Goal: Task Accomplishment & Management: Complete application form

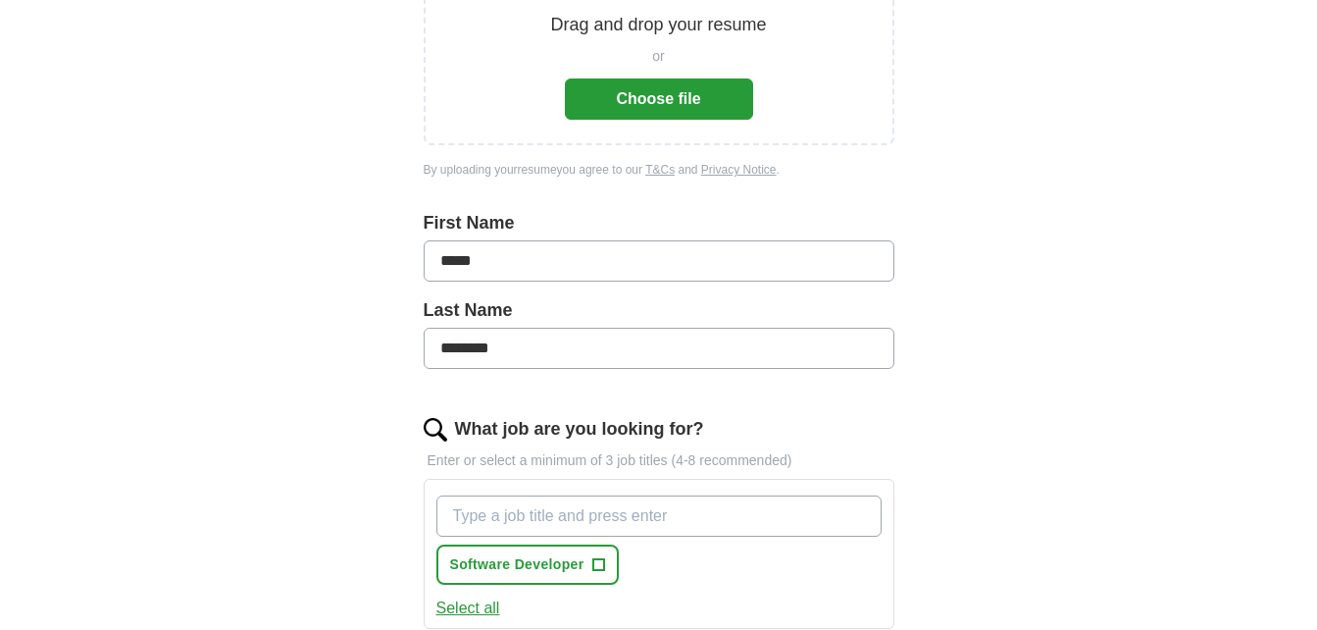
scroll to position [294, 0]
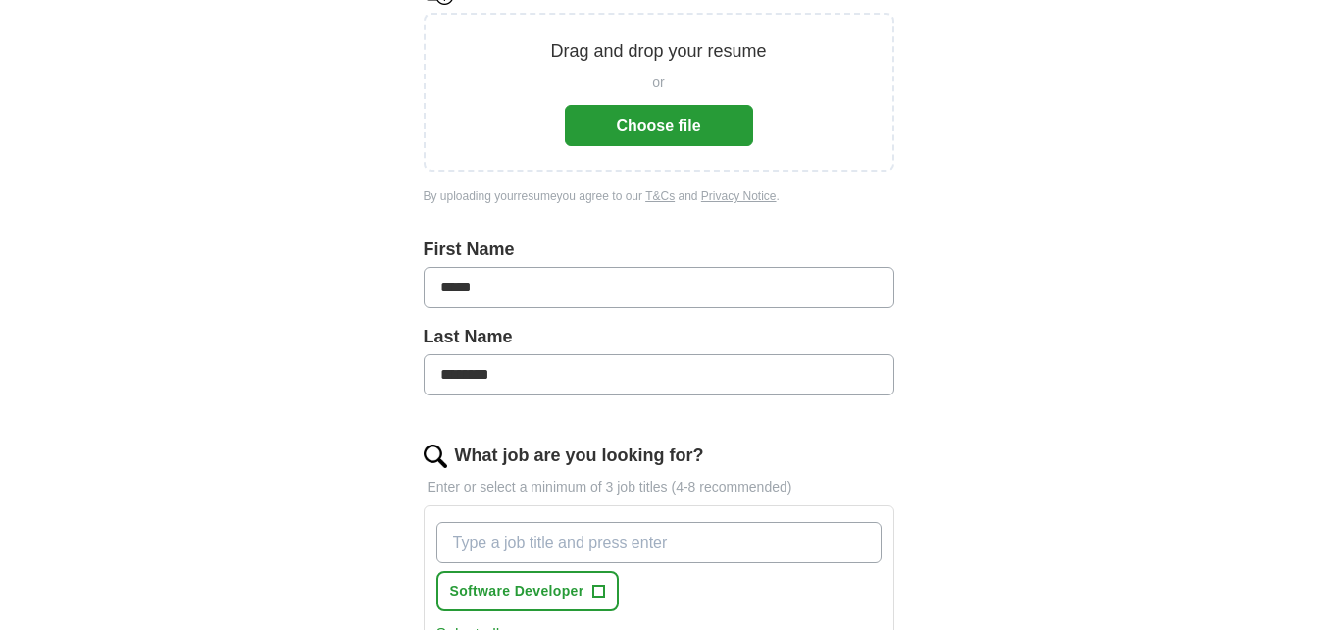
click at [674, 127] on button "Choose file" at bounding box center [659, 125] width 188 height 41
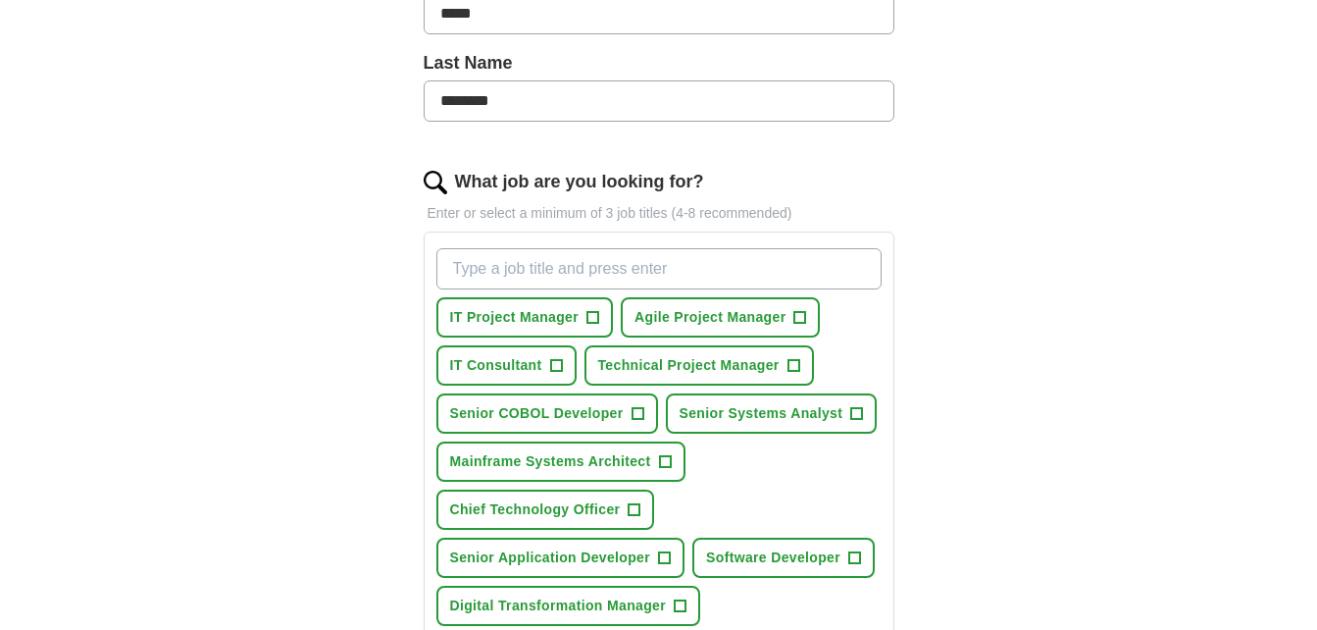
scroll to position [588, 0]
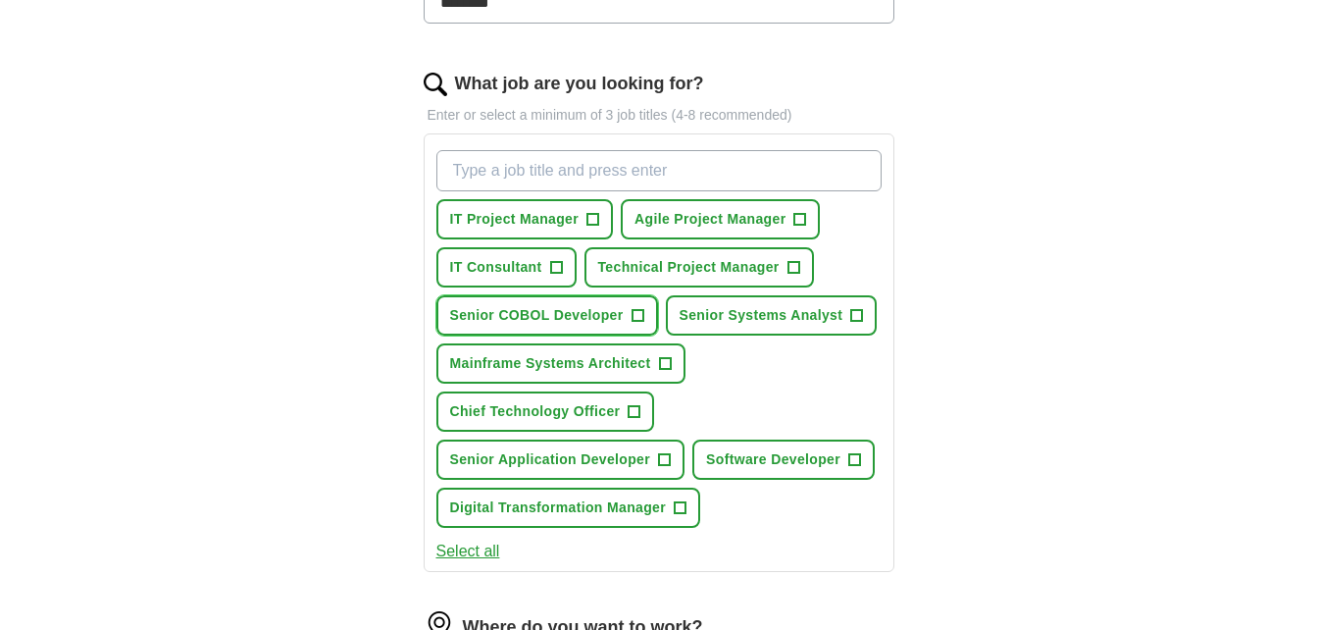
click at [637, 316] on span "+" at bounding box center [638, 316] width 12 height 16
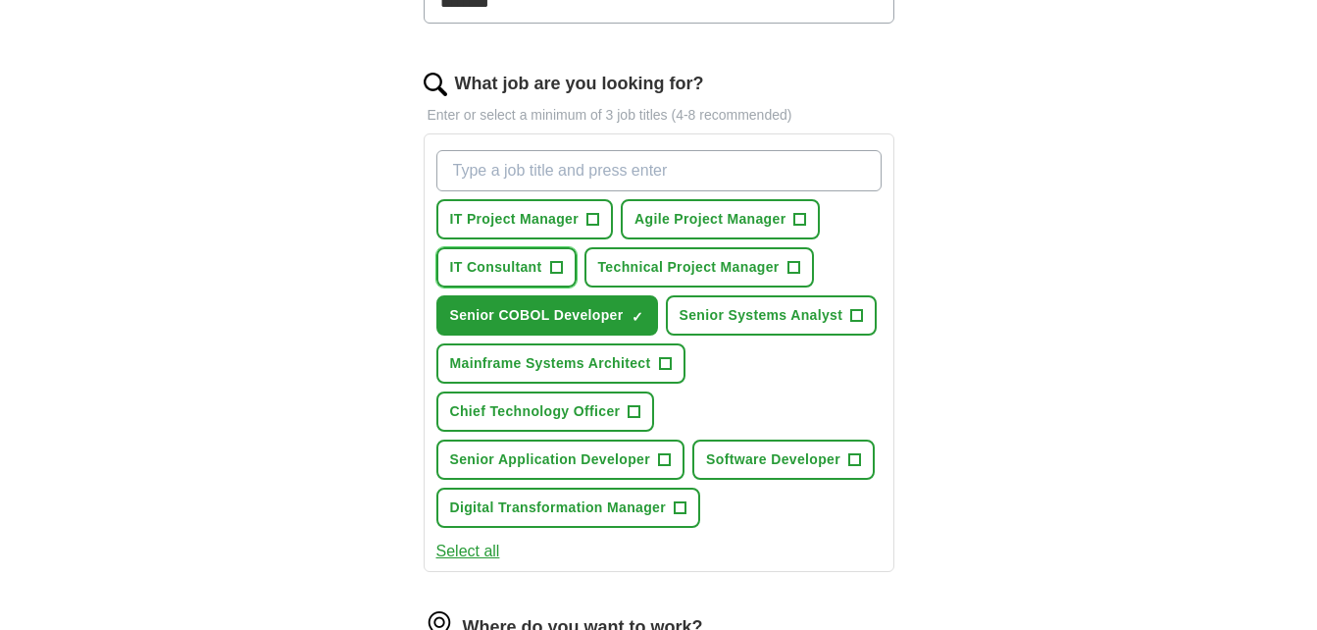
click at [555, 268] on span "+" at bounding box center [556, 268] width 12 height 16
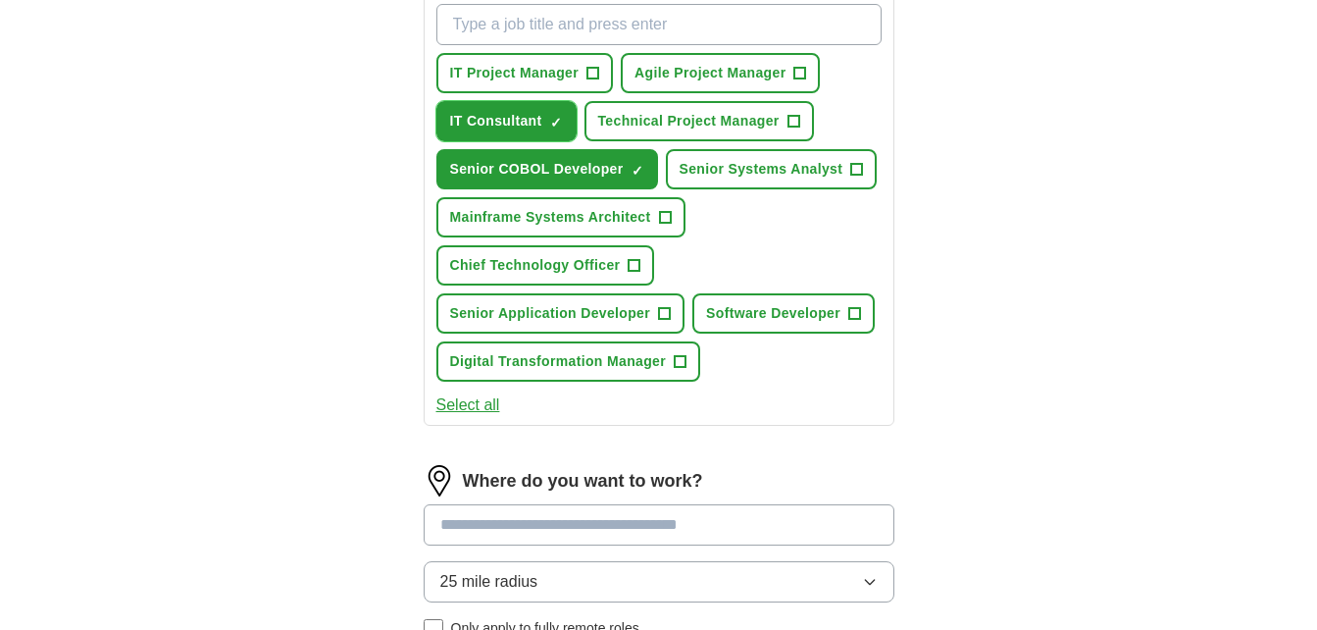
scroll to position [687, 0]
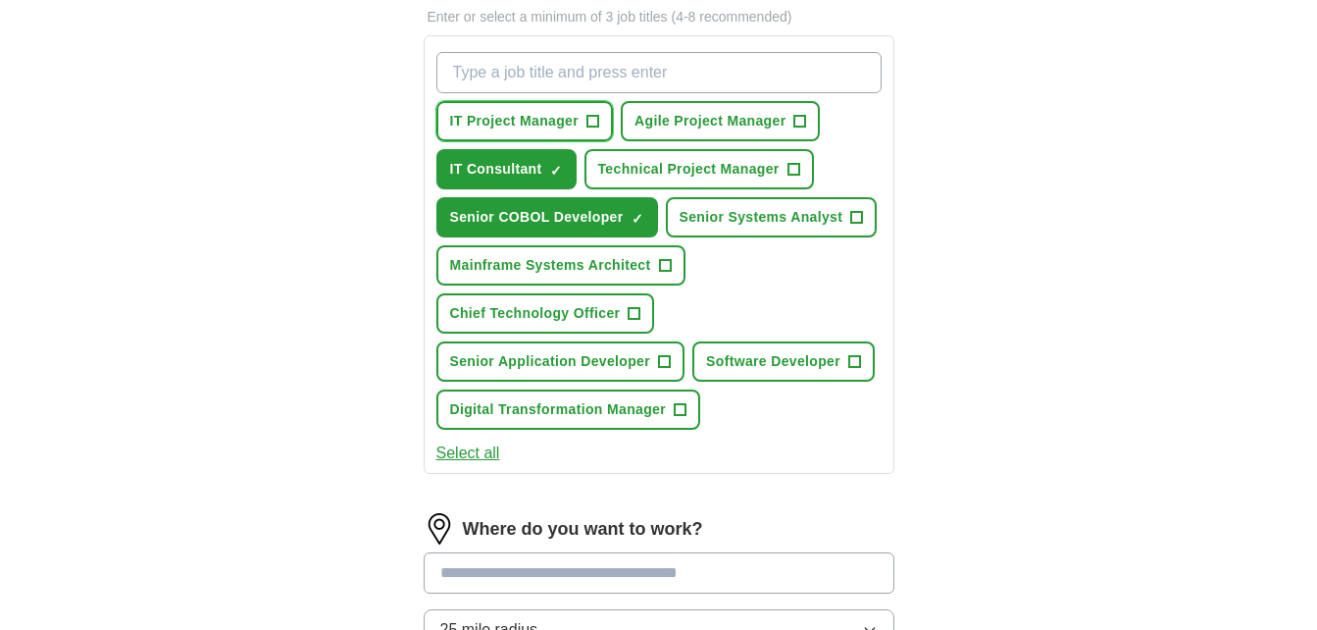
click at [594, 121] on span "+" at bounding box center [593, 122] width 12 height 16
click at [795, 171] on span "+" at bounding box center [794, 170] width 12 height 16
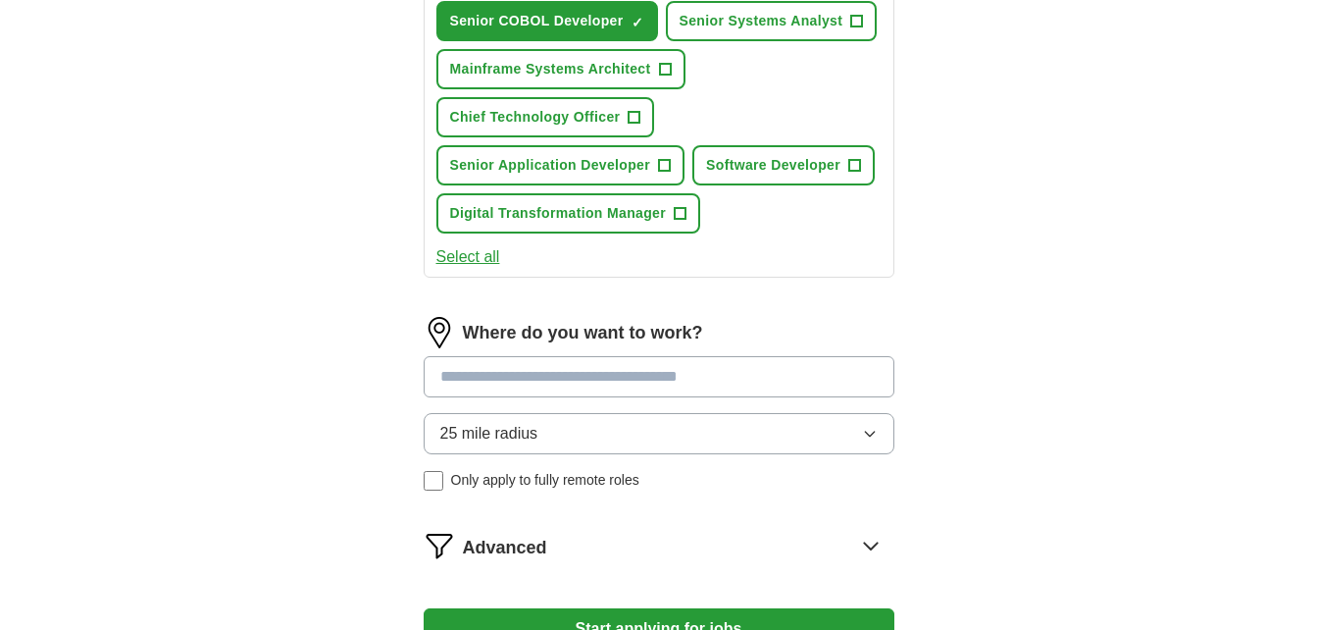
scroll to position [981, 0]
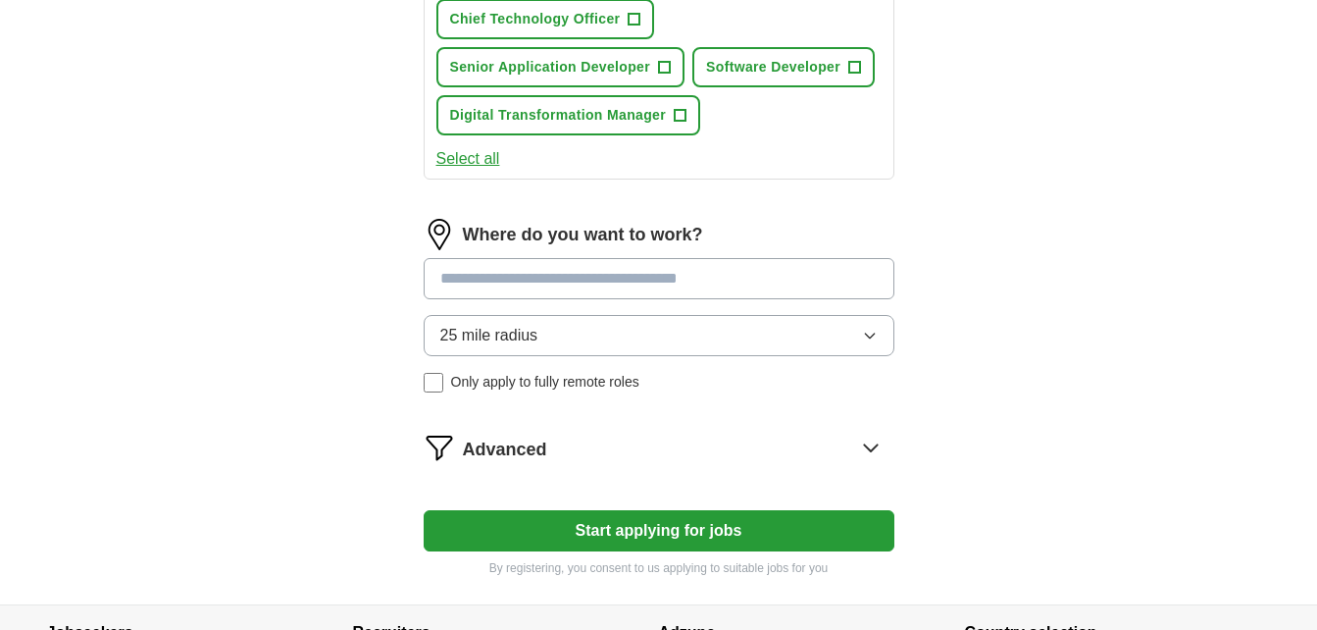
click at [748, 277] on input at bounding box center [659, 278] width 471 height 41
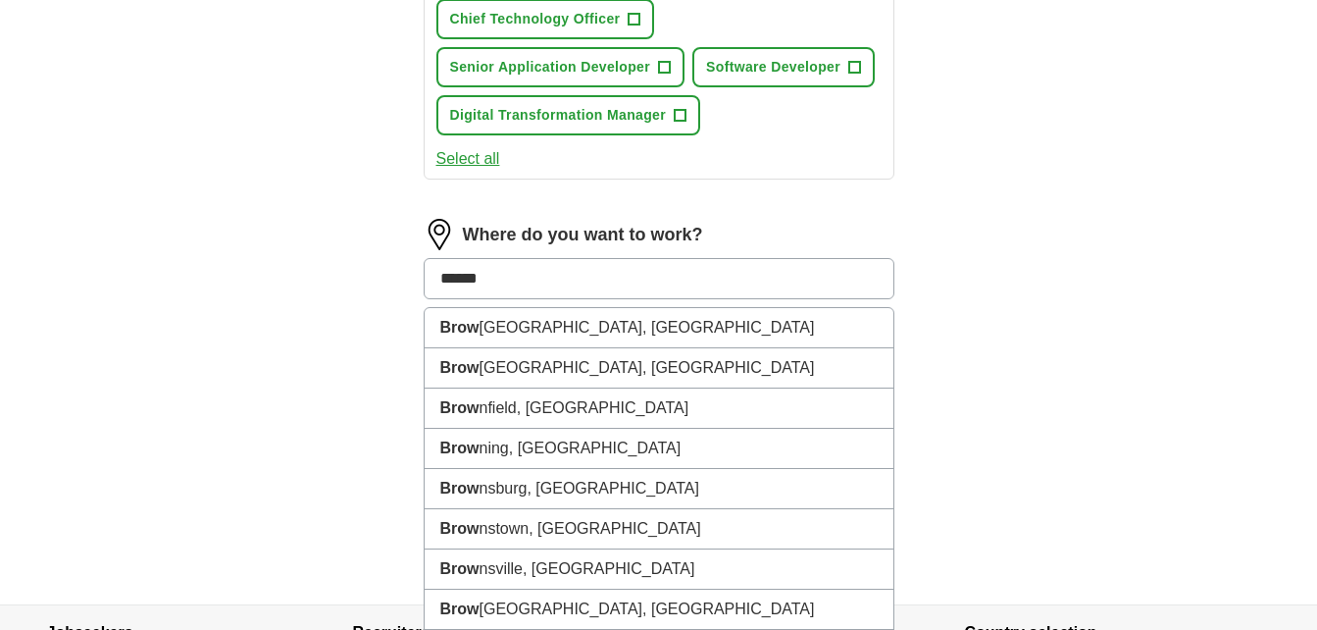
type input "*******"
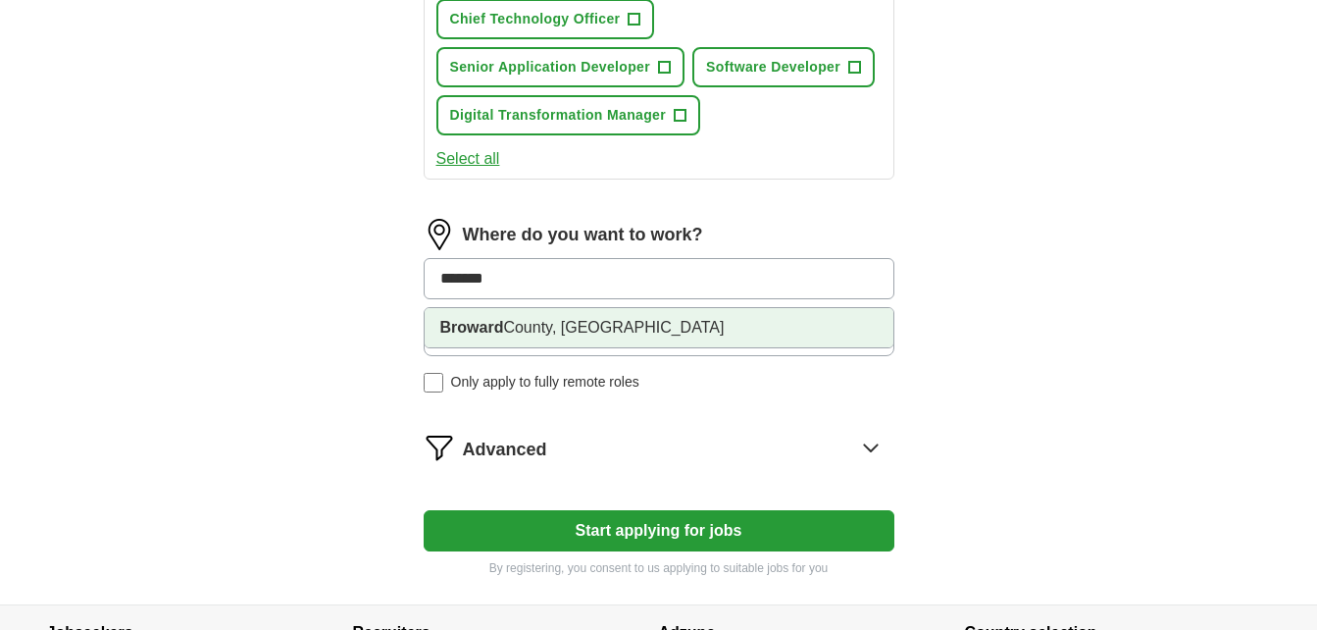
click at [687, 324] on li "[GEOGRAPHIC_DATA], [GEOGRAPHIC_DATA]" at bounding box center [659, 327] width 469 height 39
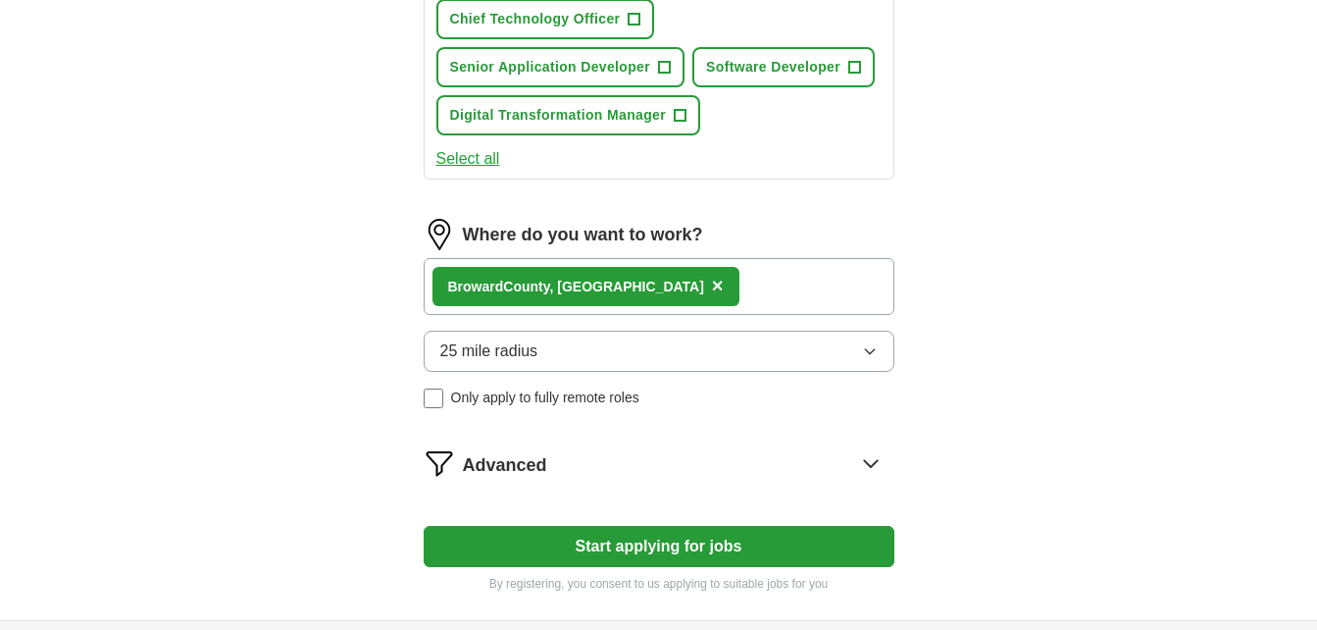
click at [868, 352] on icon "button" at bounding box center [869, 351] width 9 height 5
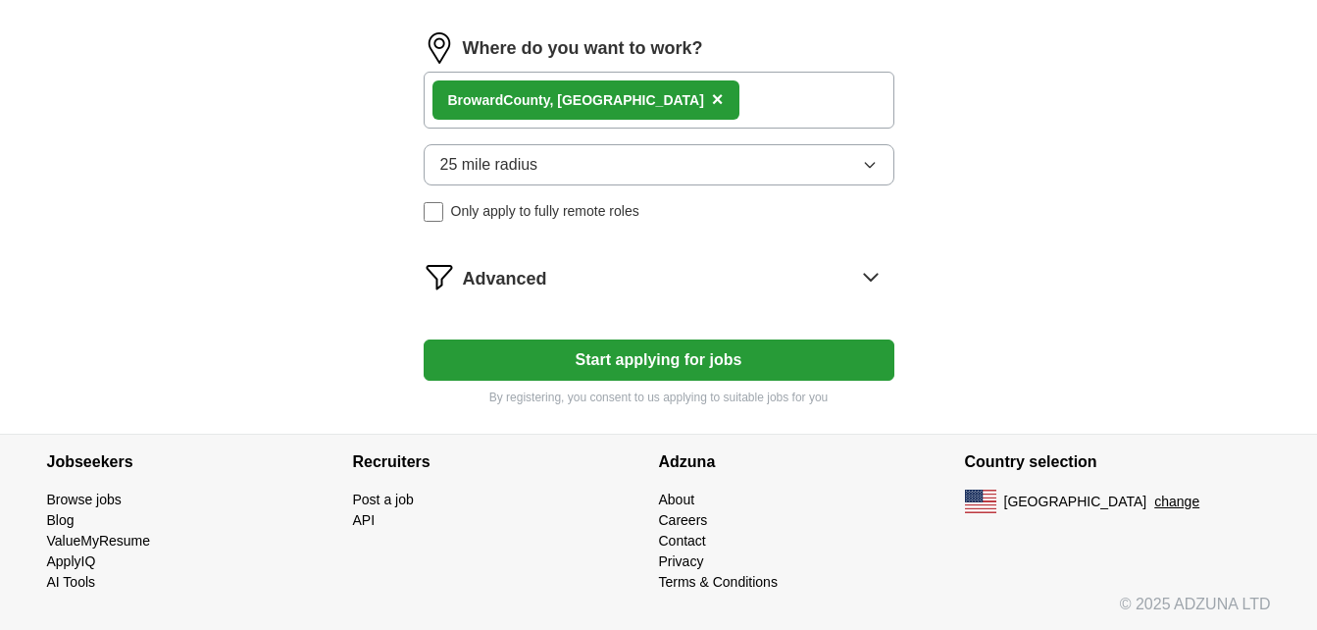
scroll to position [1169, 0]
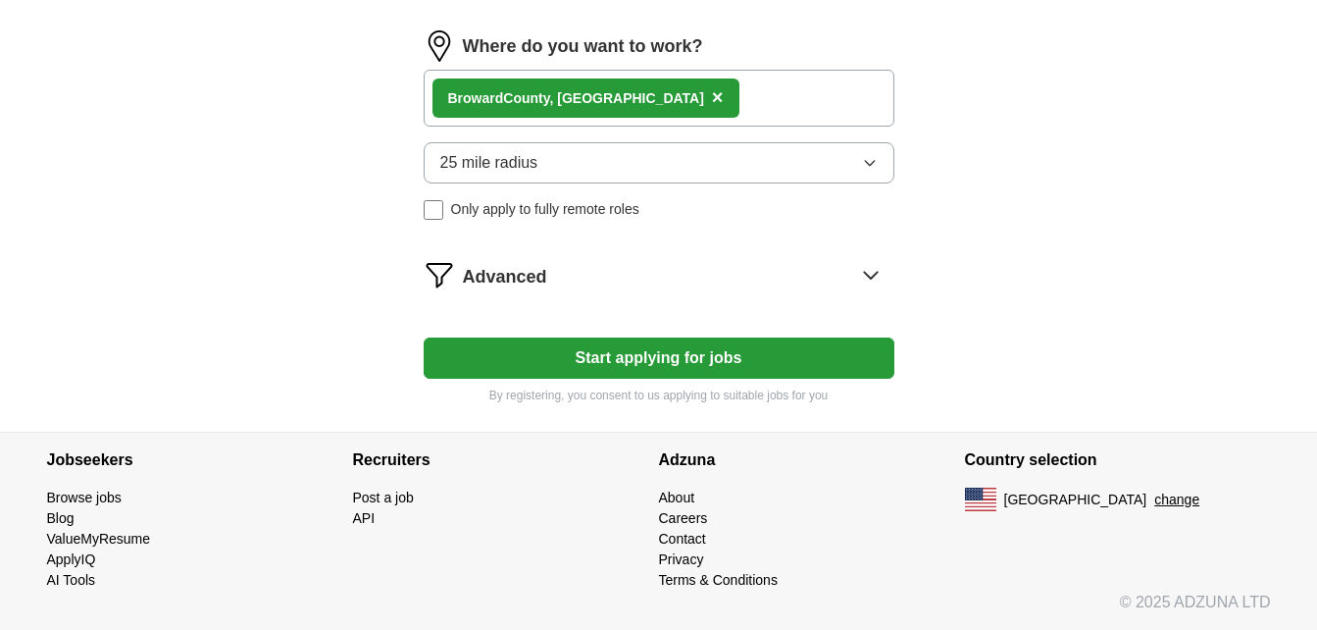
click at [866, 272] on icon at bounding box center [870, 274] width 31 height 31
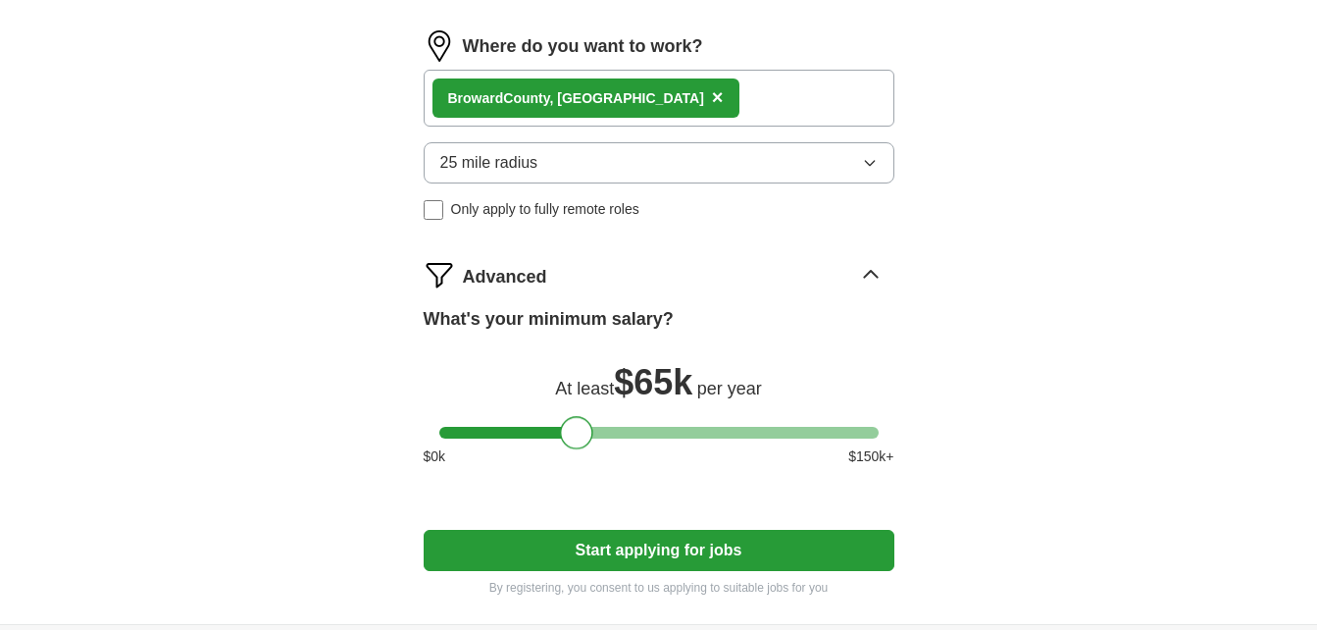
drag, startPoint x: 458, startPoint y: 435, endPoint x: 578, endPoint y: 434, distance: 119.7
click at [578, 434] on div at bounding box center [576, 432] width 33 height 33
drag, startPoint x: 578, startPoint y: 434, endPoint x: 561, endPoint y: 434, distance: 16.7
click at [561, 434] on div at bounding box center [559, 432] width 33 height 33
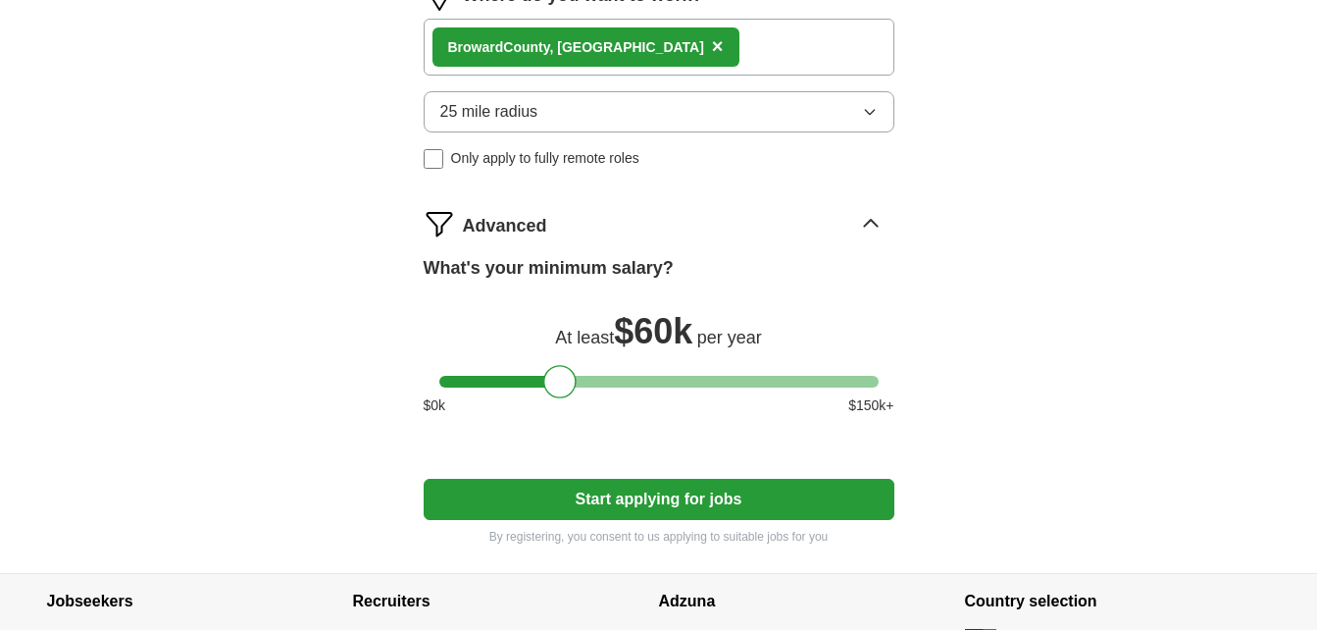
scroll to position [1267, 0]
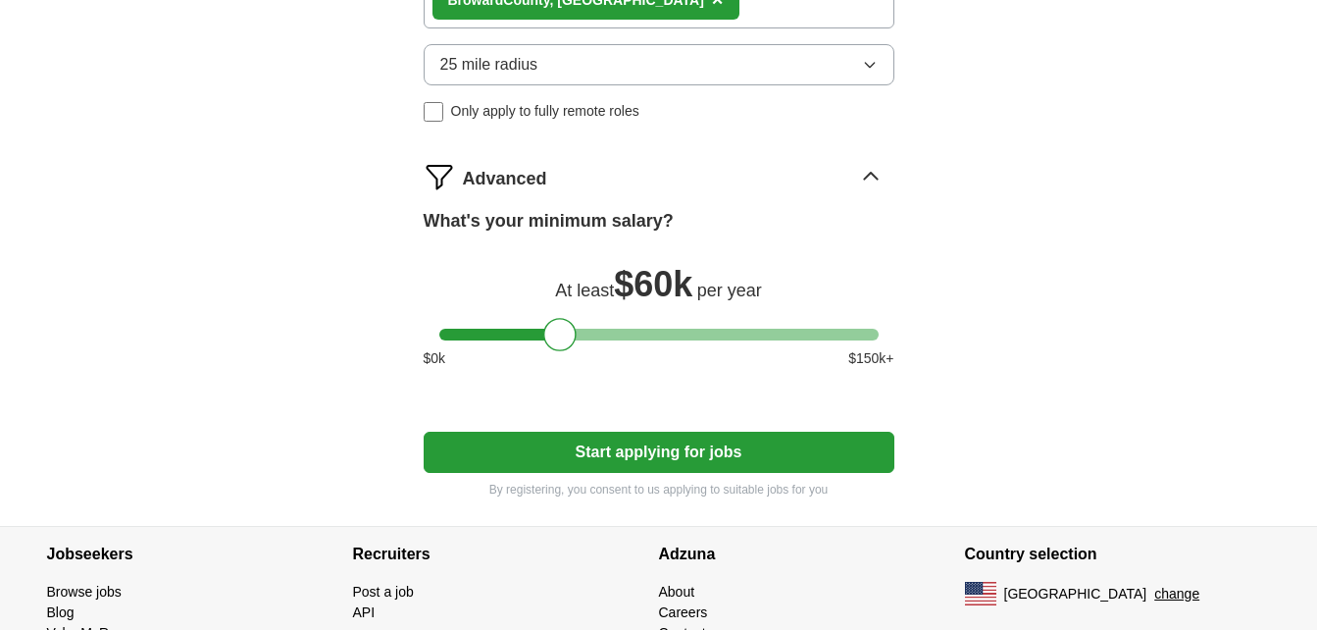
click at [741, 448] on button "Start applying for jobs" at bounding box center [659, 452] width 471 height 41
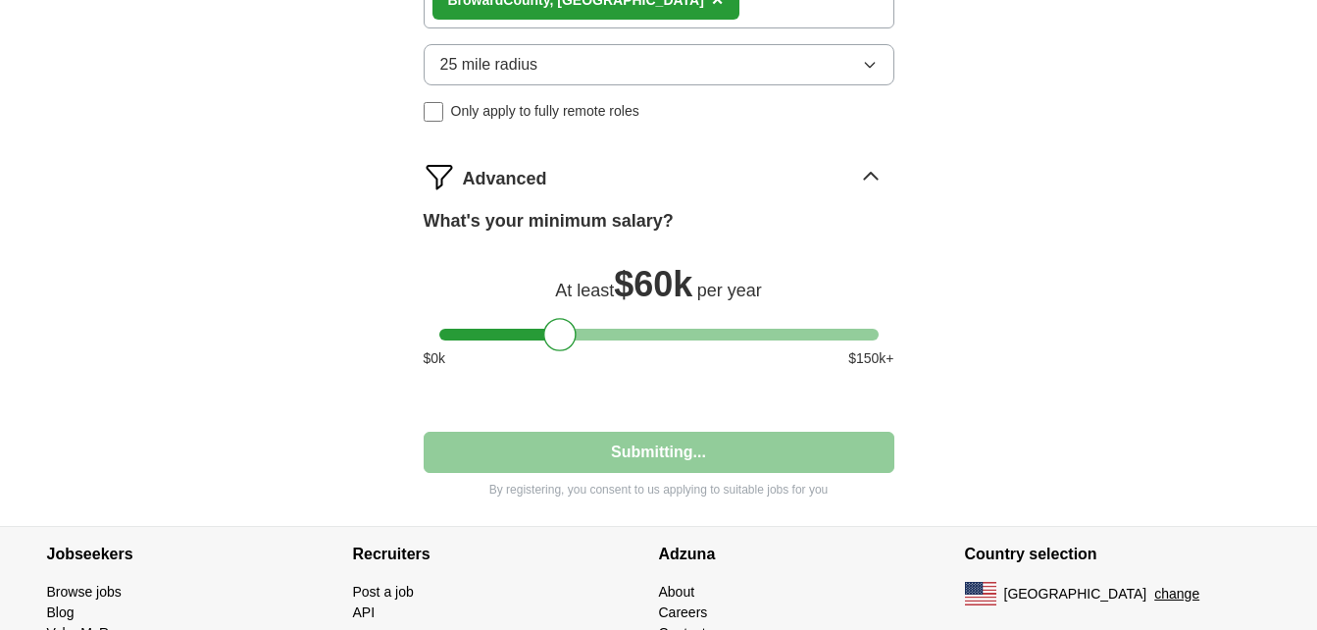
select select "**"
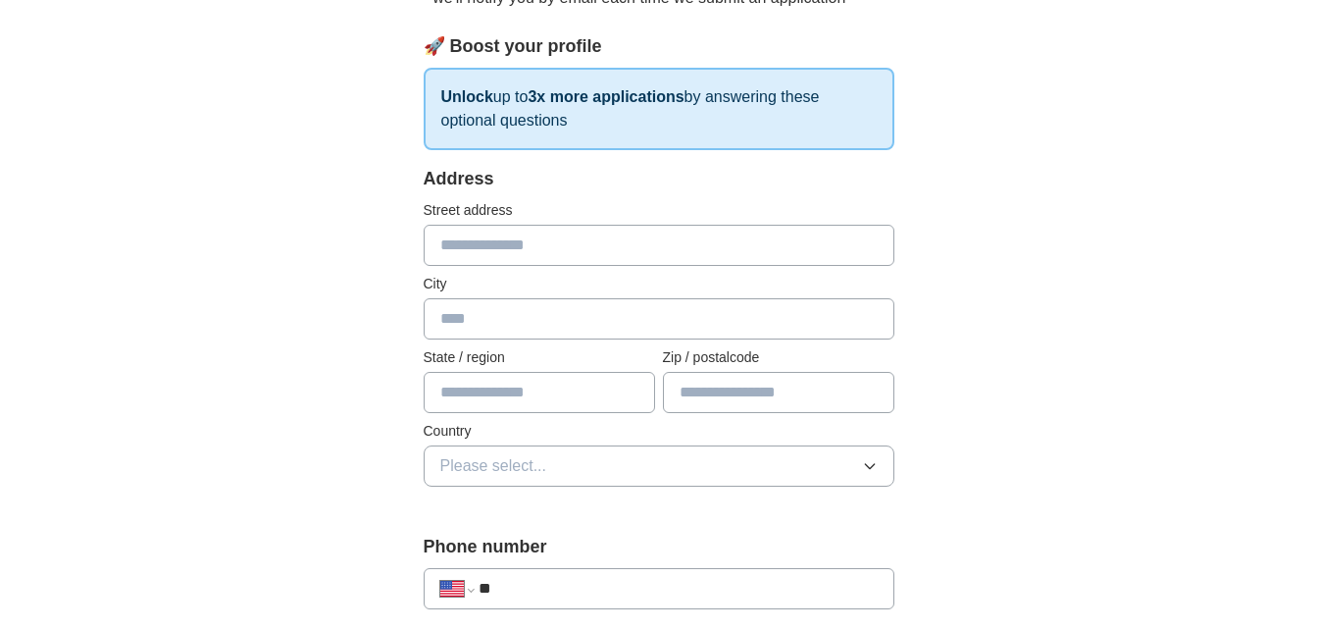
scroll to position [294, 0]
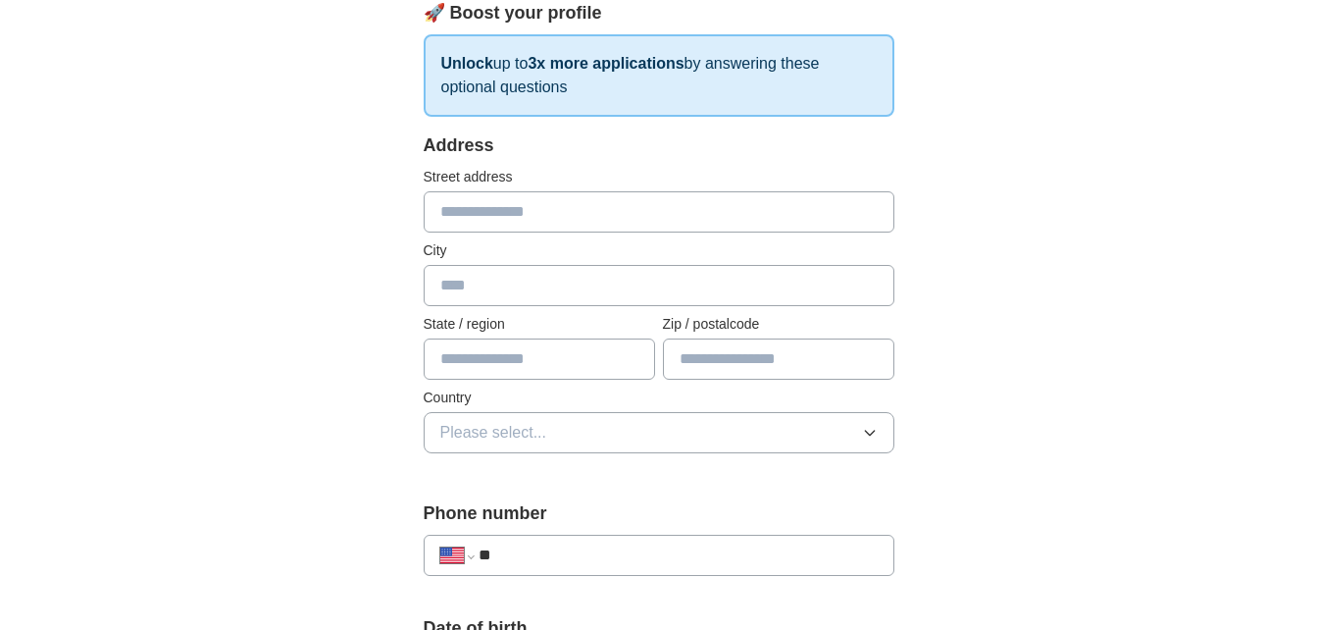
click at [688, 213] on input "text" at bounding box center [659, 211] width 471 height 41
type input "**********"
type input "*****"
type input "*******"
type input "*****"
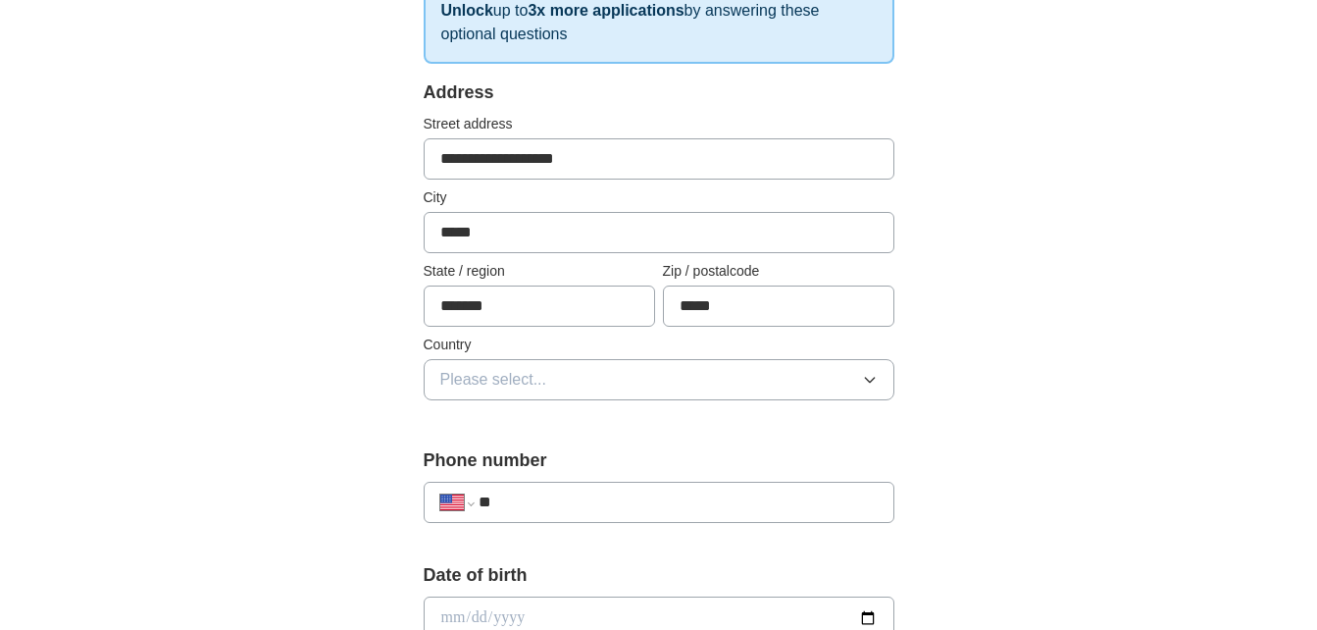
scroll to position [392, 0]
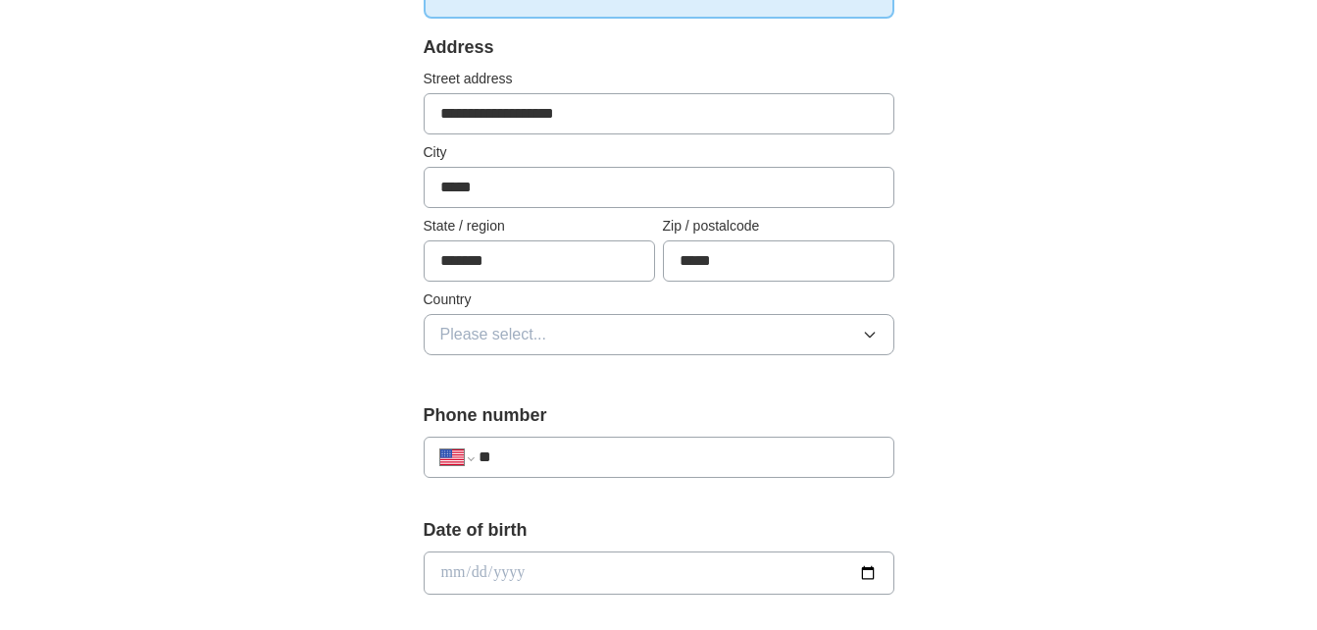
click at [868, 344] on button "Please select..." at bounding box center [659, 334] width 471 height 41
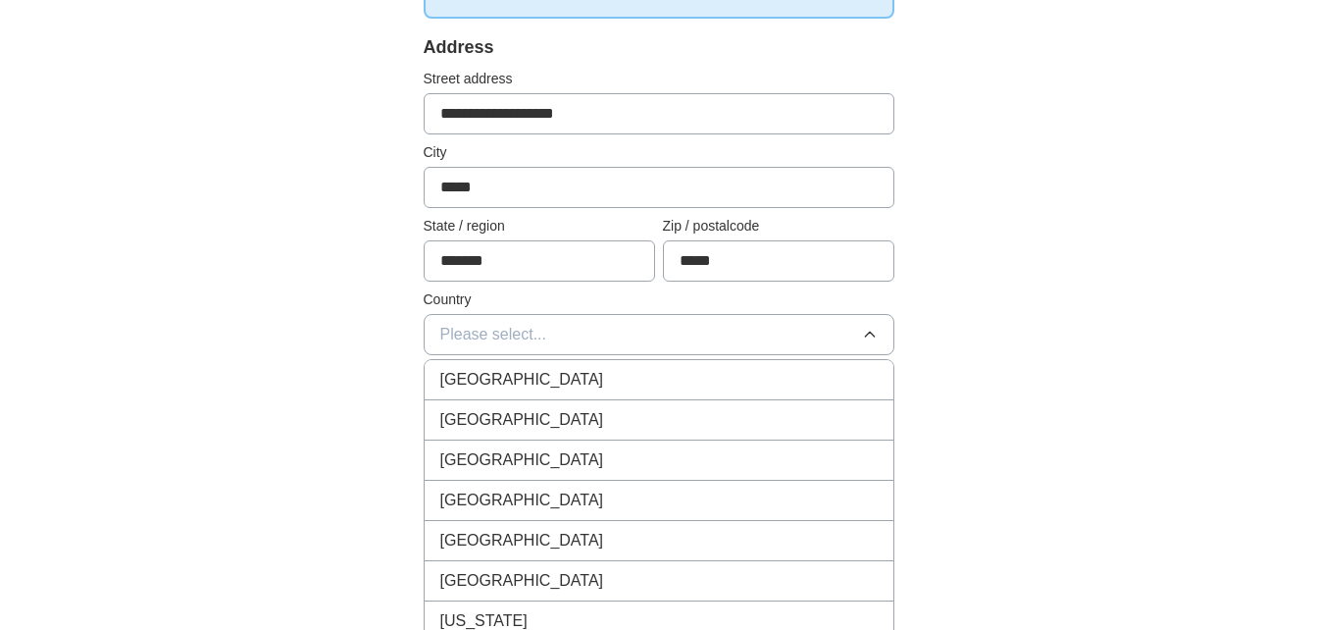
click at [689, 409] on div "[GEOGRAPHIC_DATA]" at bounding box center [658, 420] width 437 height 24
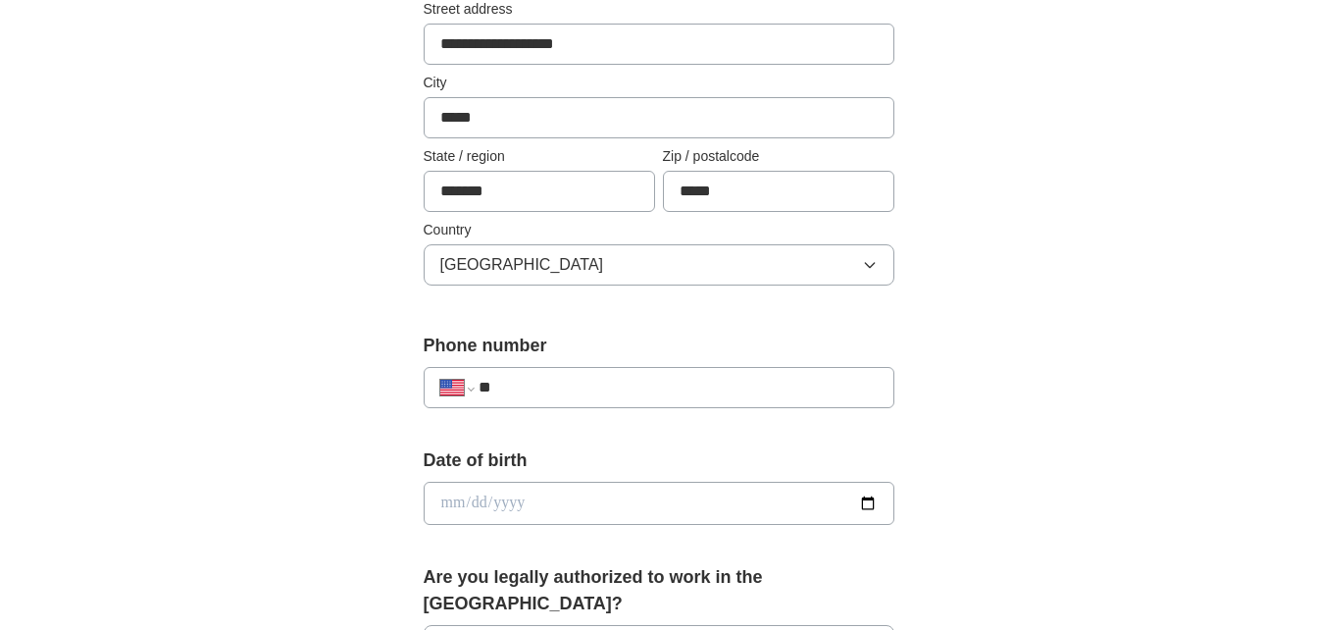
scroll to position [490, 0]
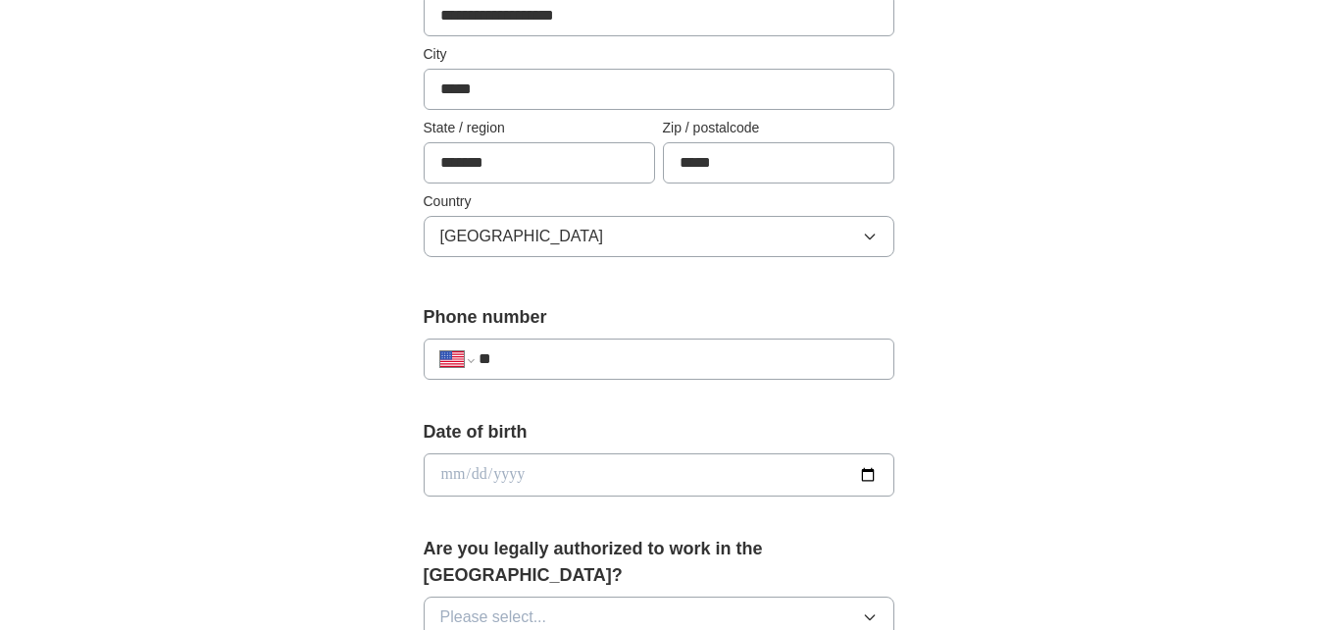
click at [784, 357] on input "**" at bounding box center [678, 359] width 398 height 24
type input "**********"
click at [866, 469] on input "date" at bounding box center [659, 474] width 471 height 43
click at [523, 472] on input "**********" at bounding box center [659, 474] width 471 height 43
type input "**********"
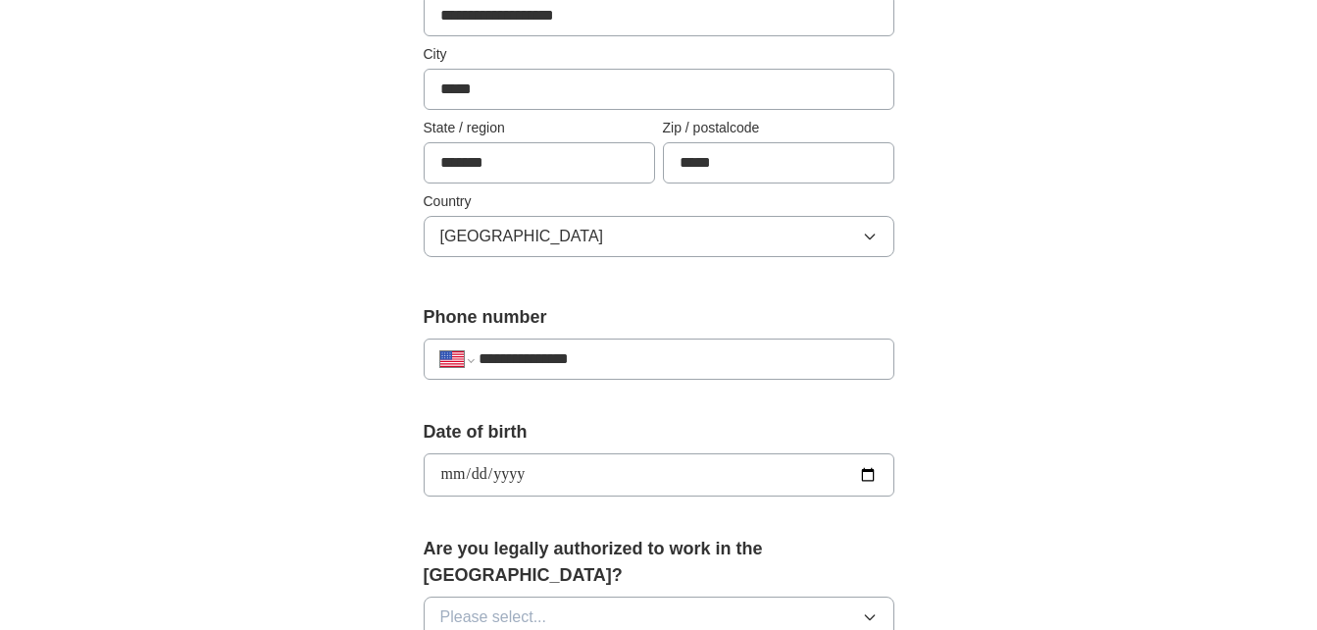
click at [998, 493] on div "**********" at bounding box center [658, 462] width 1255 height 1786
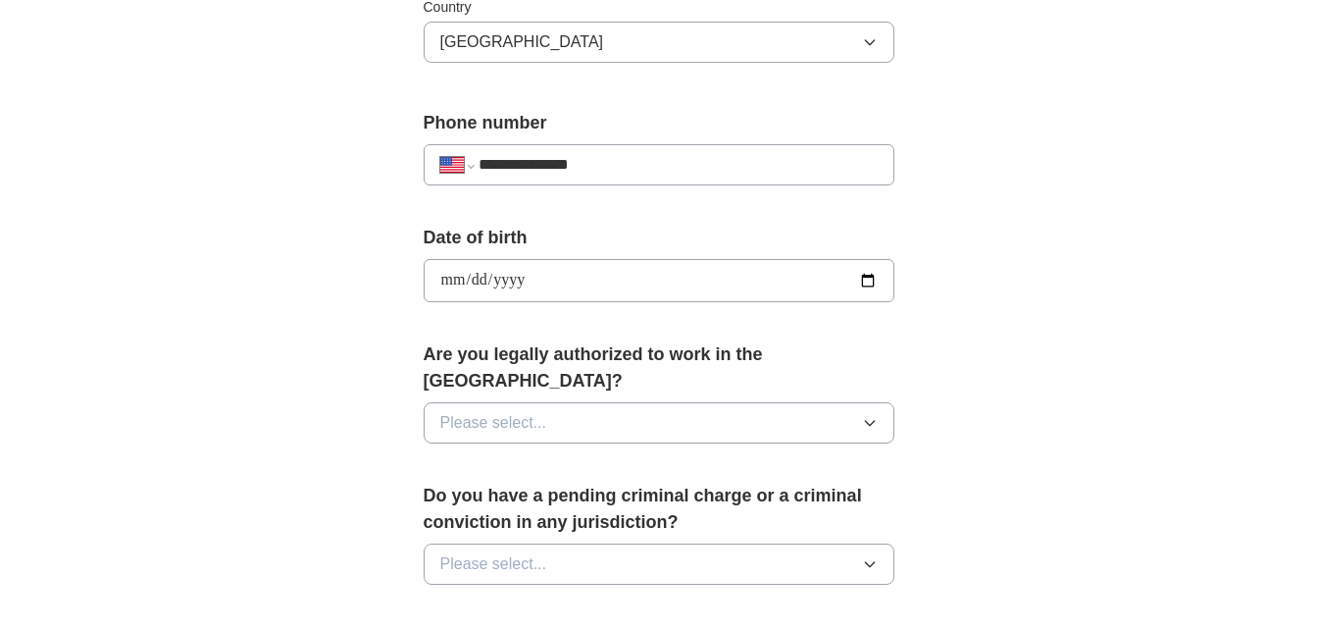
scroll to position [687, 0]
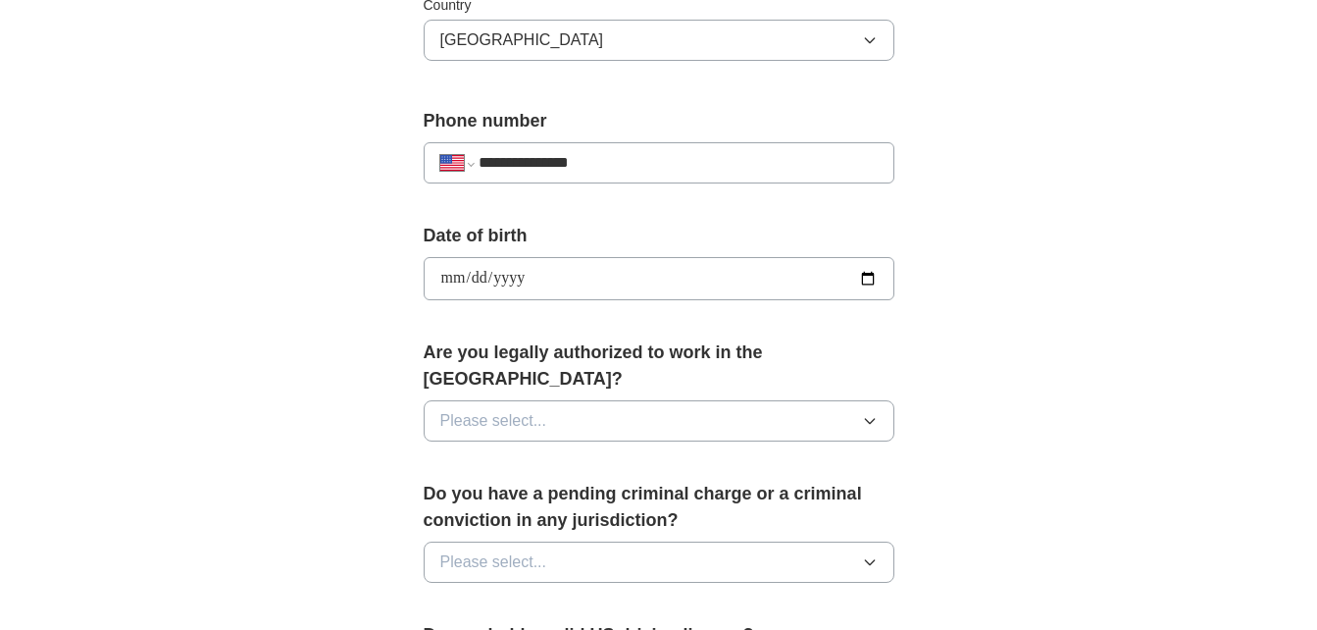
click at [875, 402] on button "Please select..." at bounding box center [659, 420] width 471 height 41
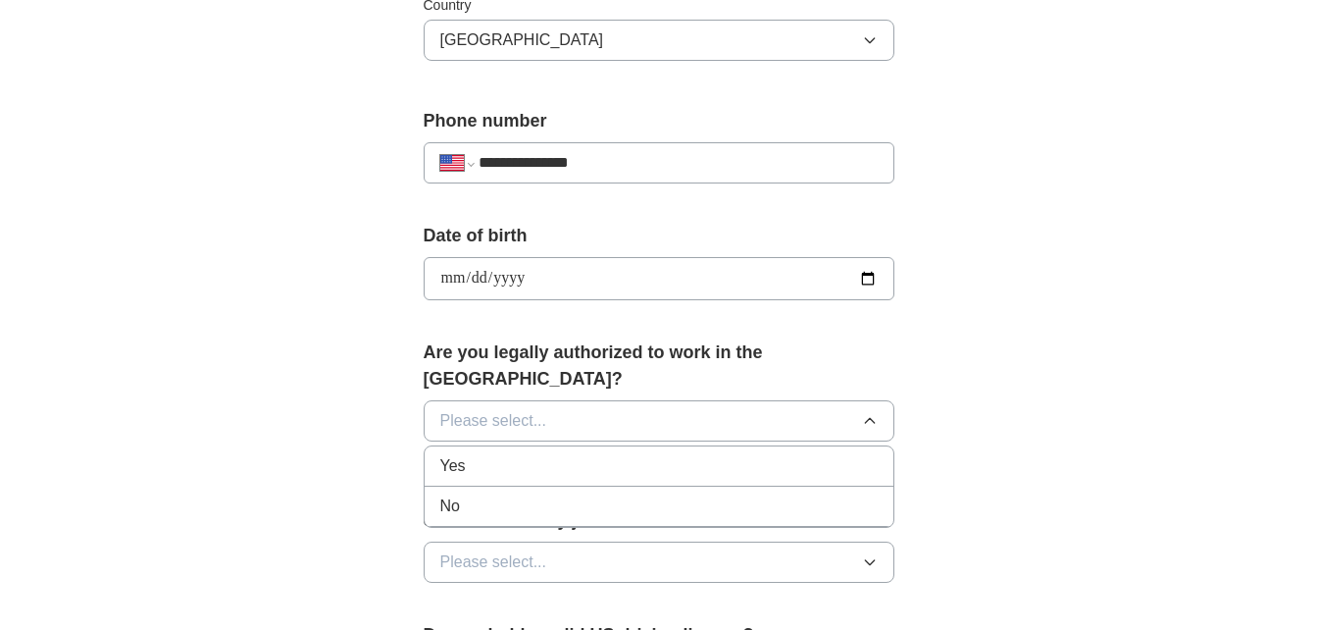
click at [766, 454] on div "Yes" at bounding box center [658, 466] width 437 height 24
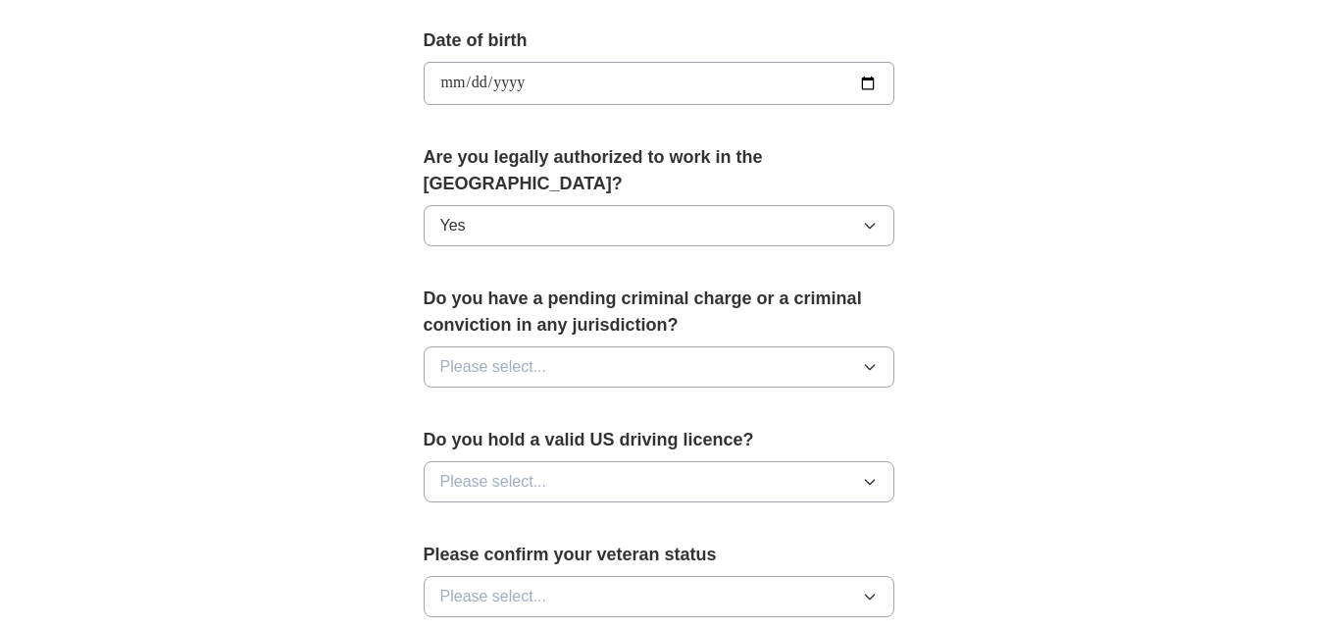
scroll to position [883, 0]
click at [865, 358] on icon "button" at bounding box center [870, 366] width 16 height 16
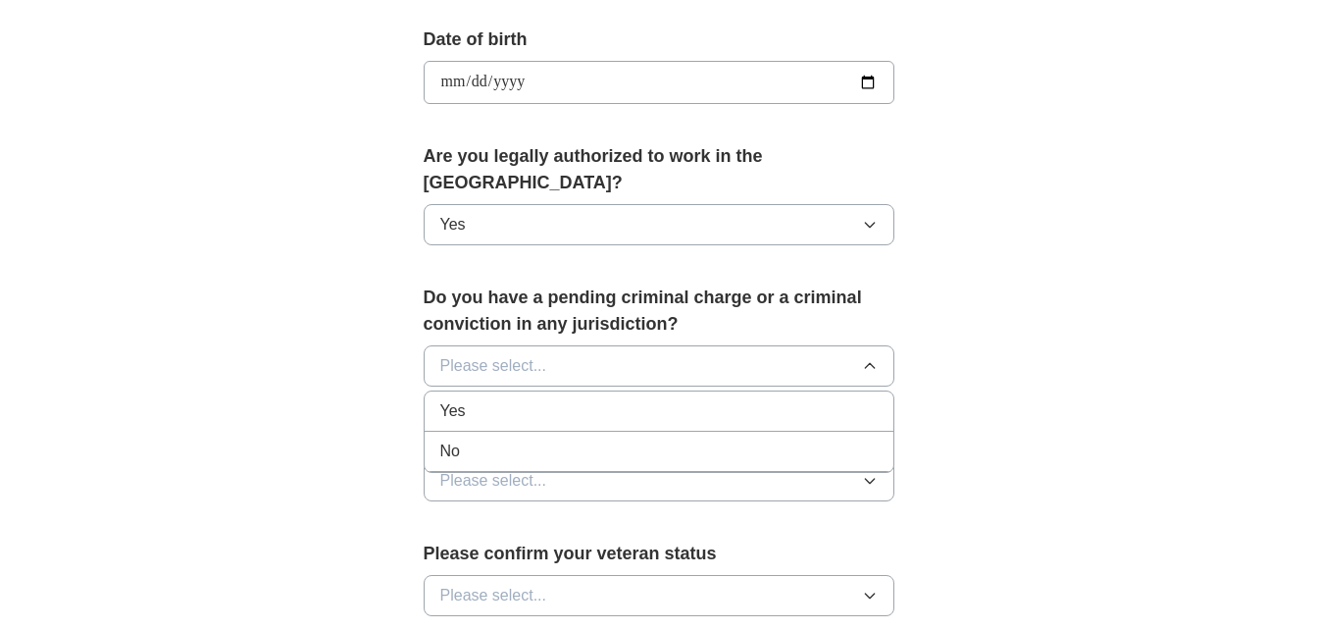
click at [638, 439] on div "No" at bounding box center [658, 451] width 437 height 24
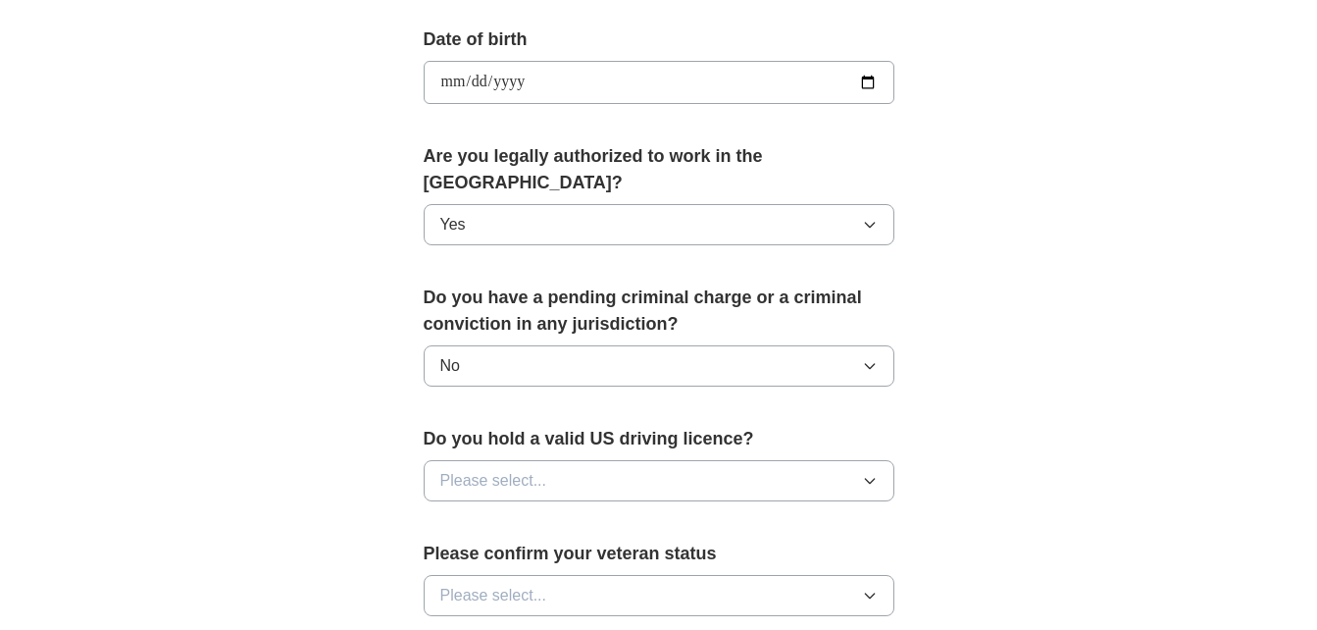
scroll to position [1079, 0]
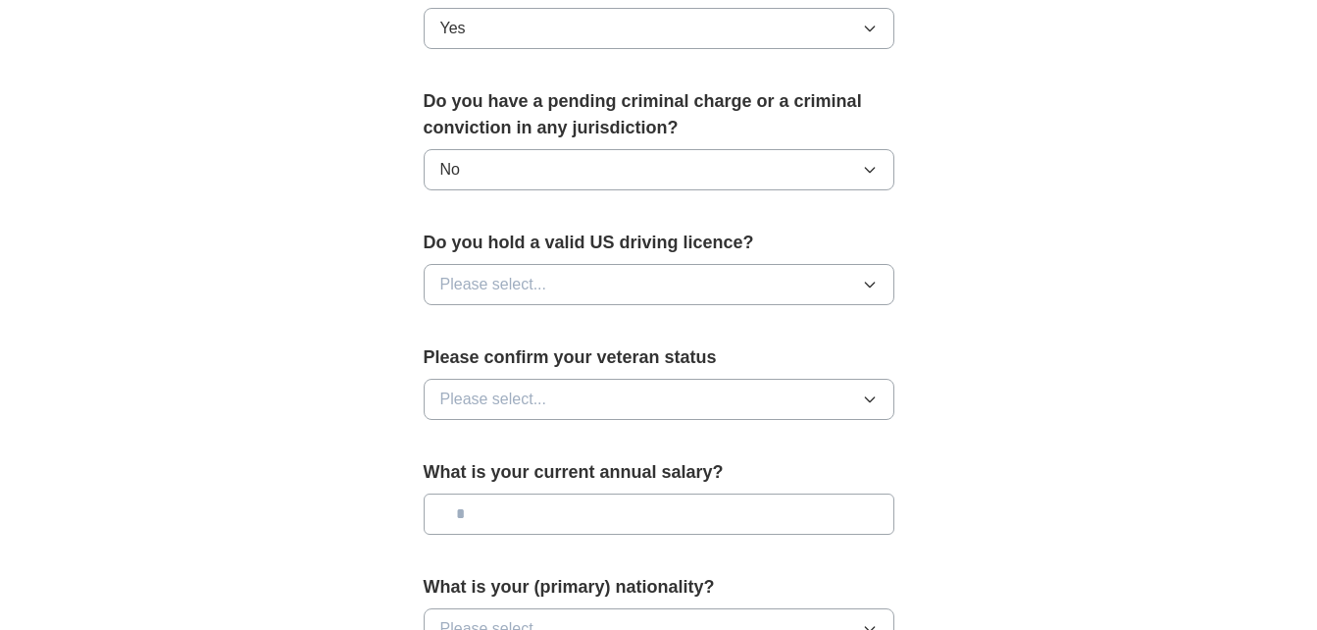
click at [870, 282] on icon "button" at bounding box center [869, 284] width 9 height 5
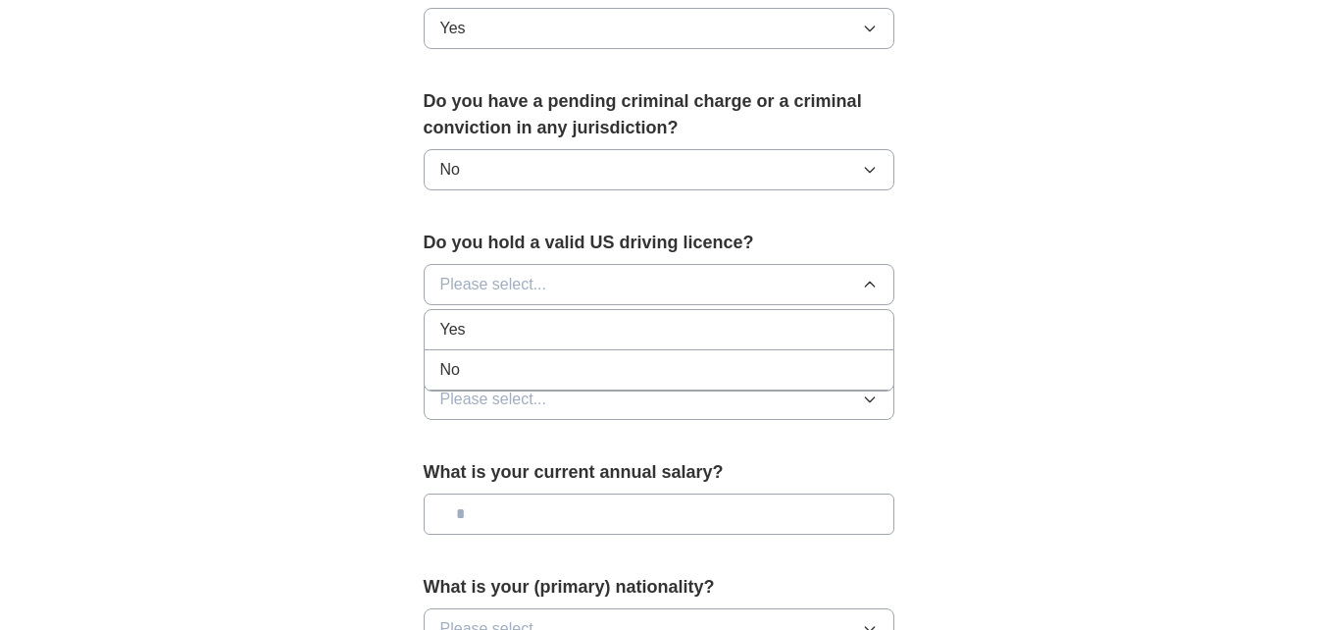
click at [772, 318] on div "Yes" at bounding box center [658, 330] width 437 height 24
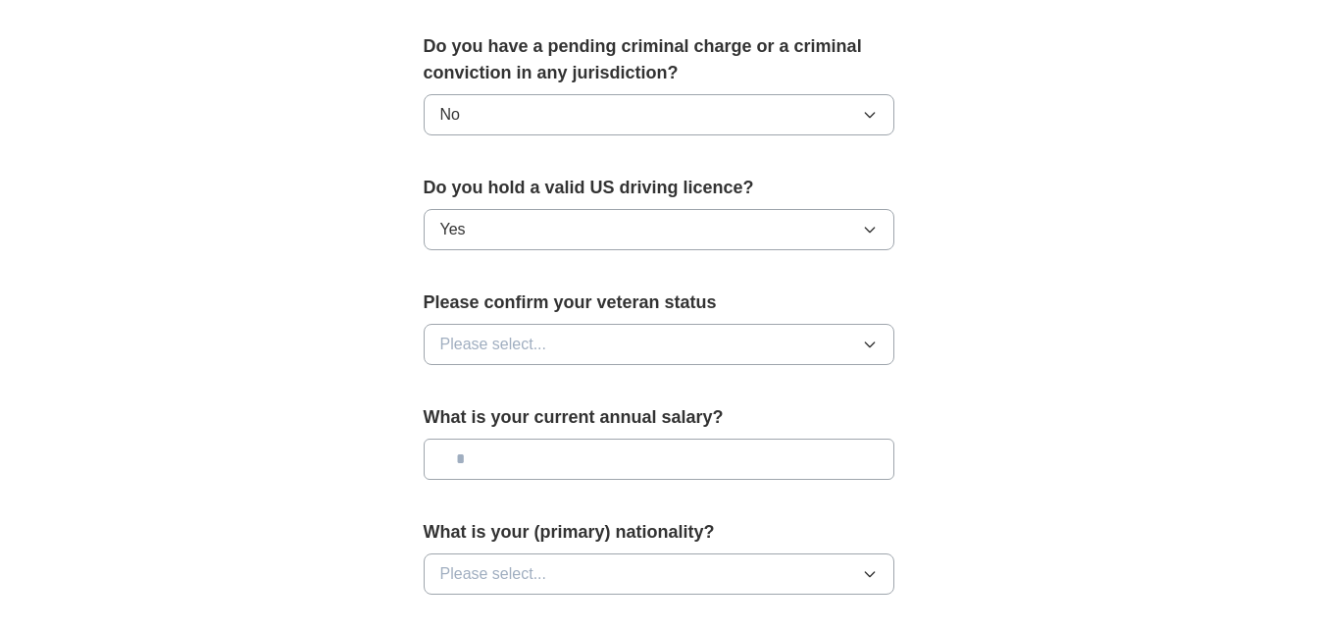
scroll to position [1177, 0]
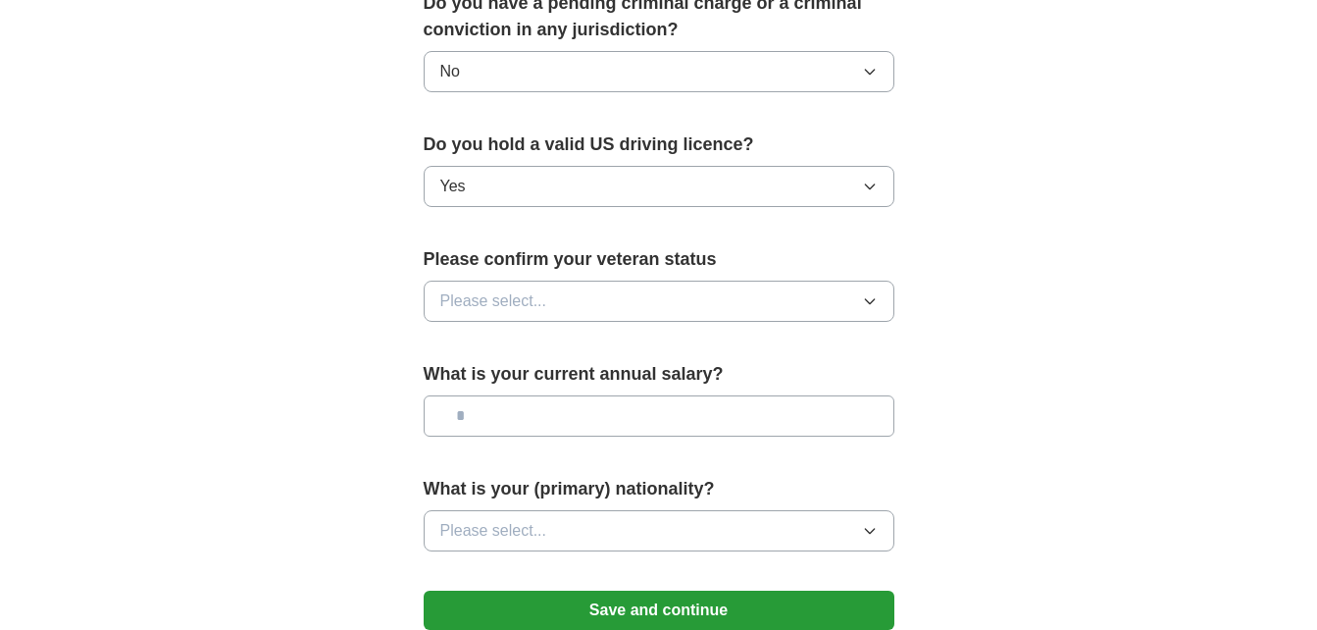
click at [863, 293] on icon "button" at bounding box center [870, 301] width 16 height 16
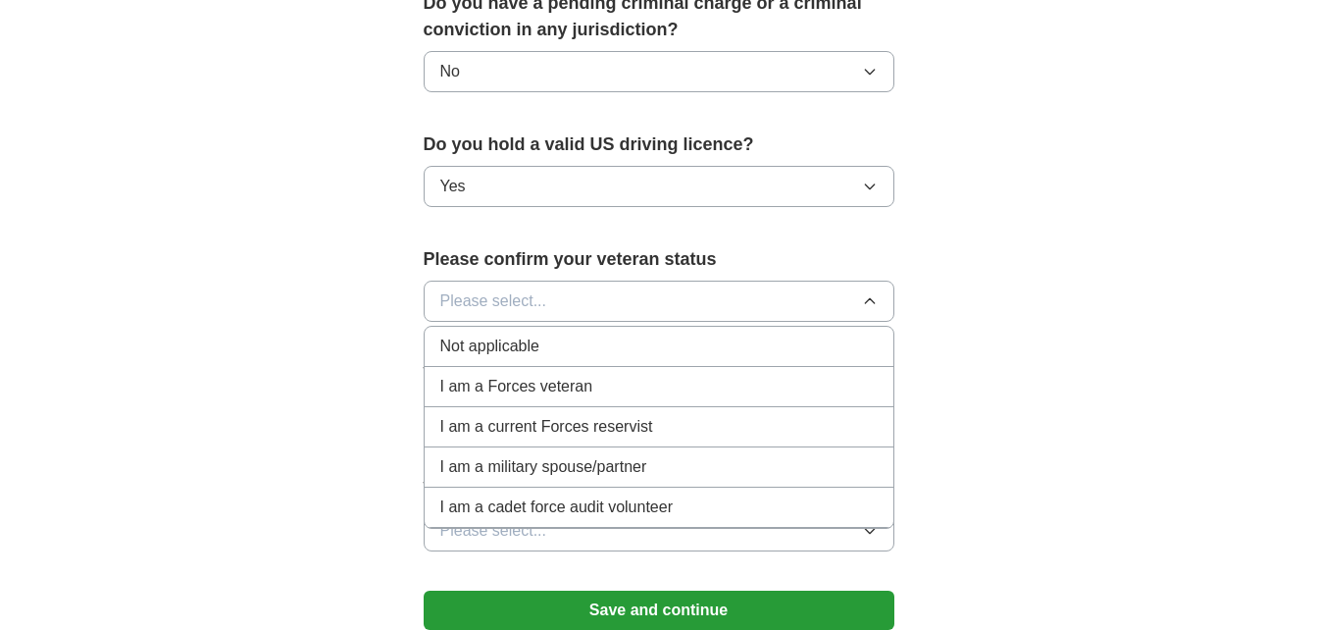
click at [781, 334] on div "Not applicable" at bounding box center [658, 346] width 437 height 24
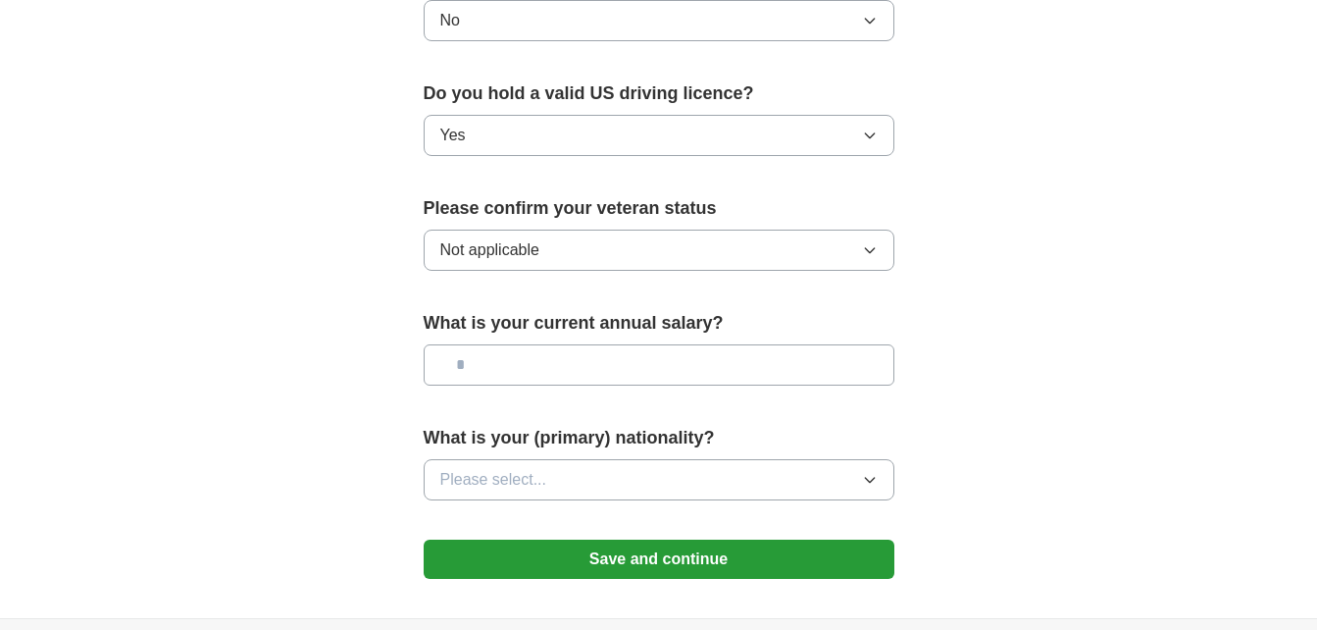
scroll to position [1275, 0]
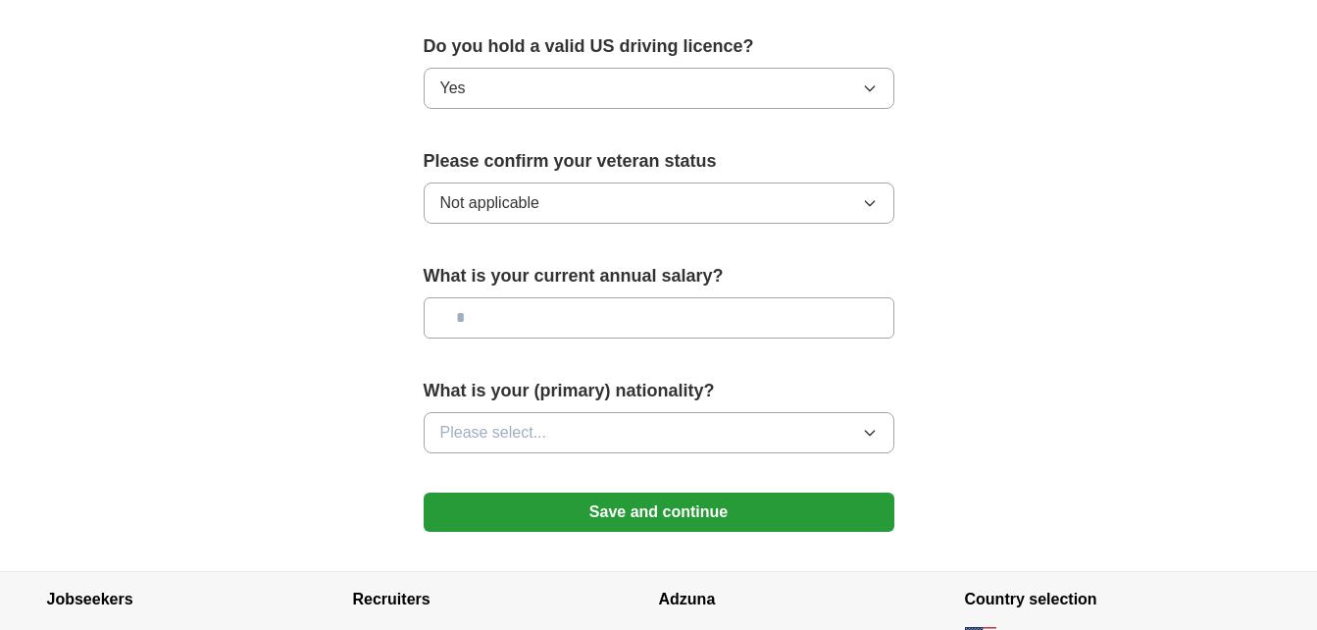
click at [835, 297] on input "text" at bounding box center [659, 317] width 471 height 41
click at [869, 425] on icon "button" at bounding box center [870, 433] width 16 height 16
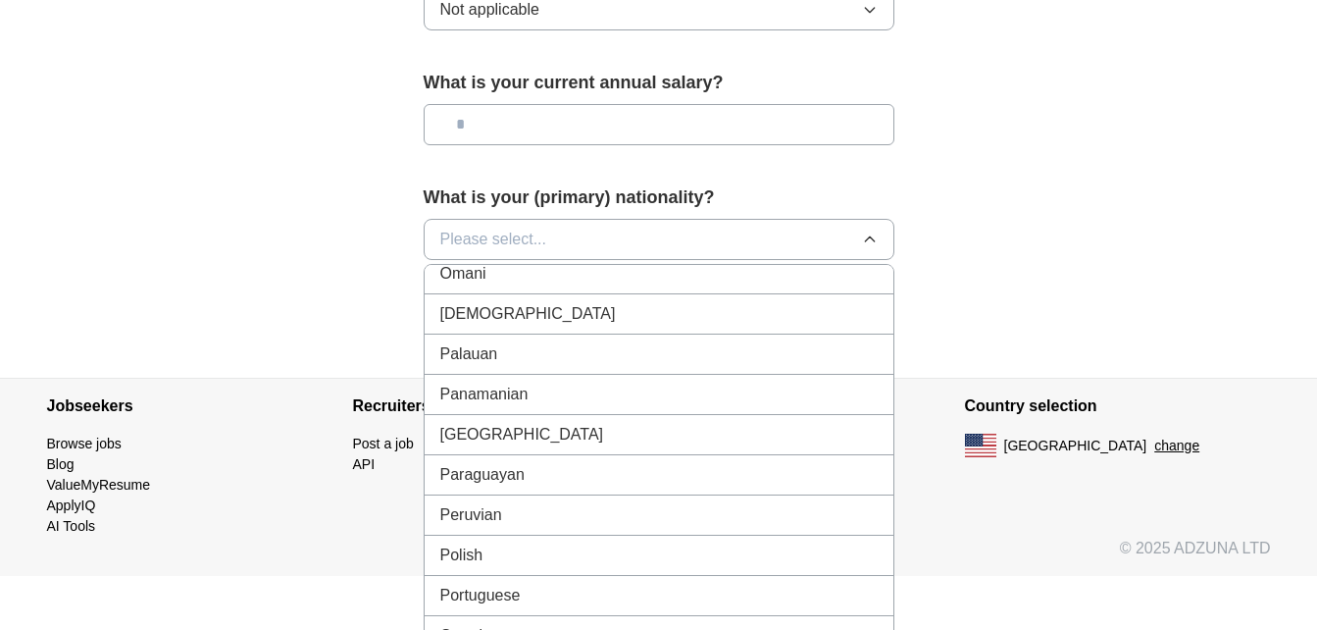
scroll to position [5394, 0]
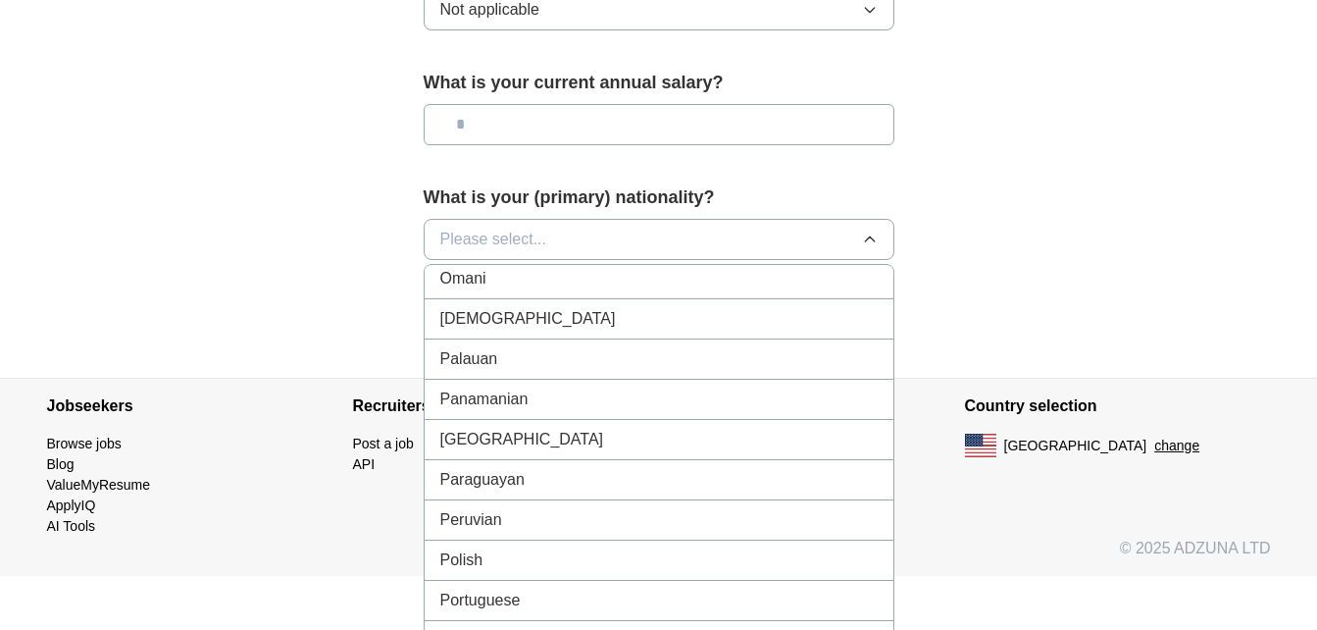
click at [611, 508] on div "Peruvian" at bounding box center [658, 520] width 437 height 24
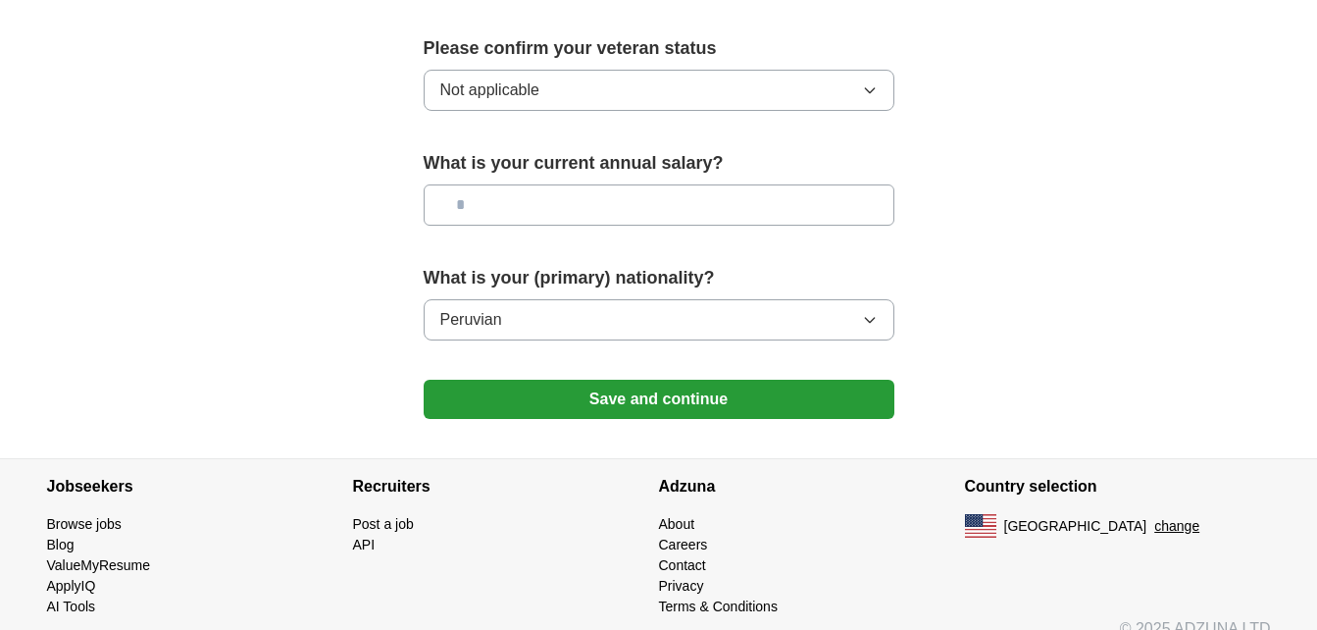
click at [736, 382] on button "Save and continue" at bounding box center [659, 399] width 471 height 39
